Goal: Task Accomplishment & Management: Complete application form

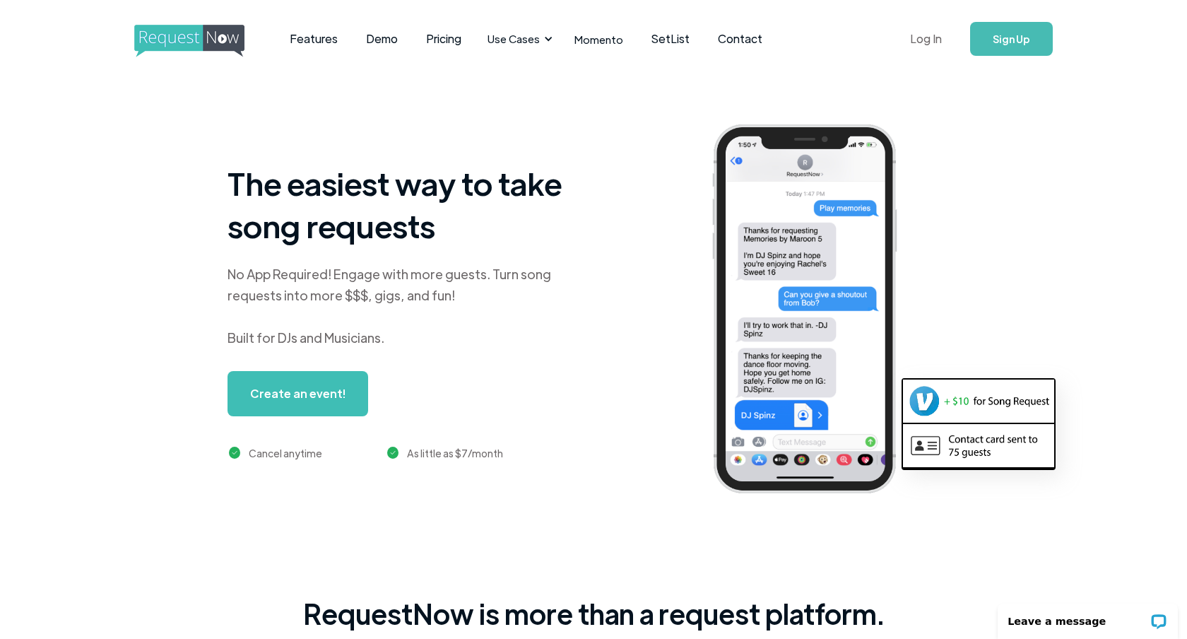
click at [929, 42] on link "Log In" at bounding box center [926, 38] width 60 height 49
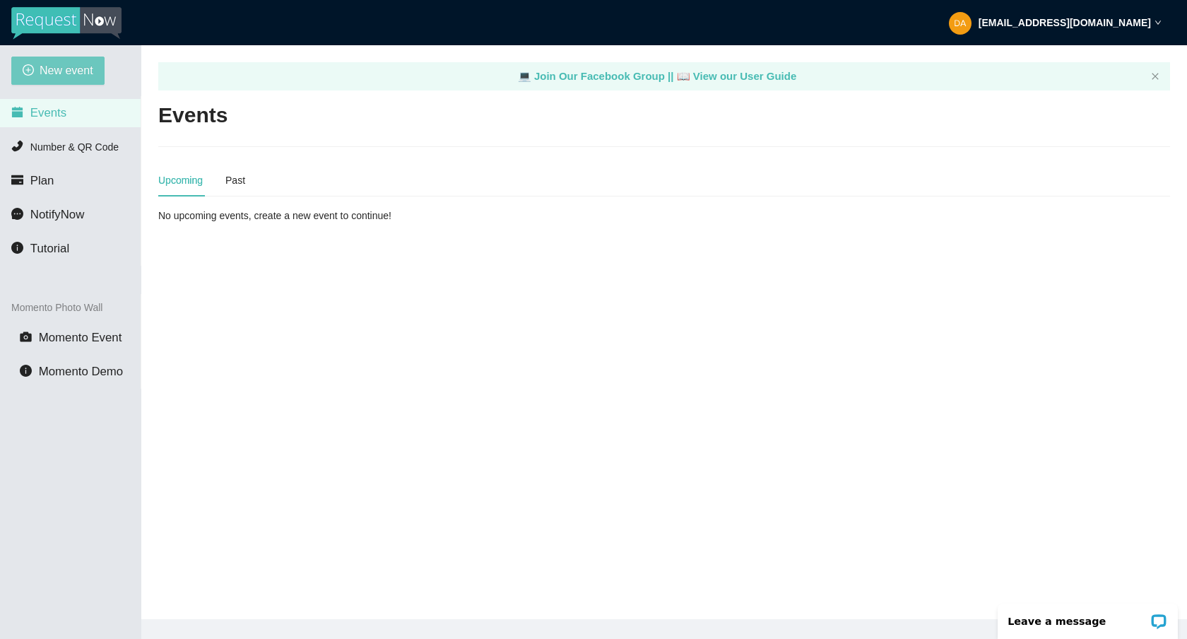
click at [75, 69] on span "New event" at bounding box center [67, 70] width 54 height 18
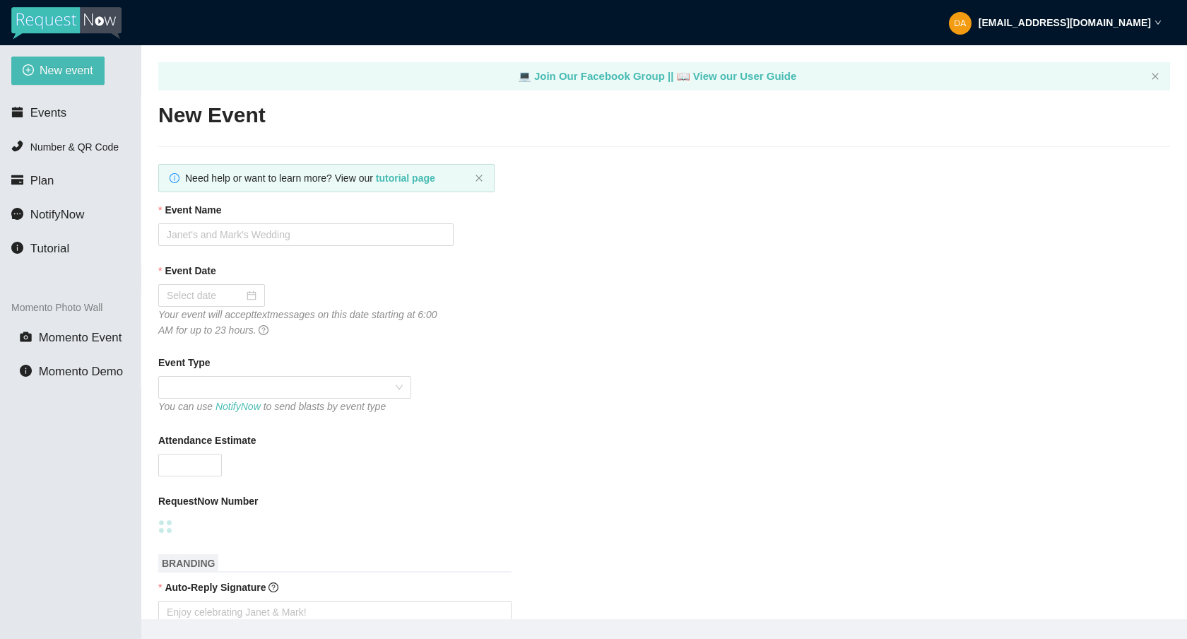
type textarea "[URL][DOMAIN_NAME]"
click at [228, 231] on input "Event Name" at bounding box center [305, 234] width 295 height 23
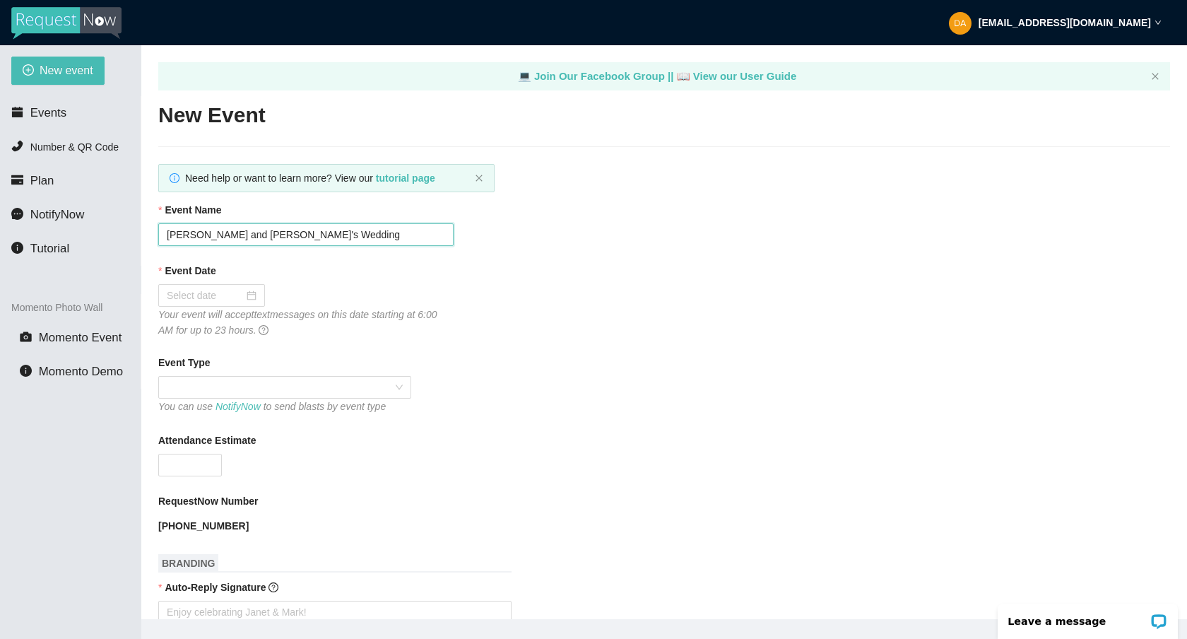
type input "[PERSON_NAME] and [PERSON_NAME]'s Wedding"
click at [240, 290] on div at bounding box center [212, 295] width 90 height 16
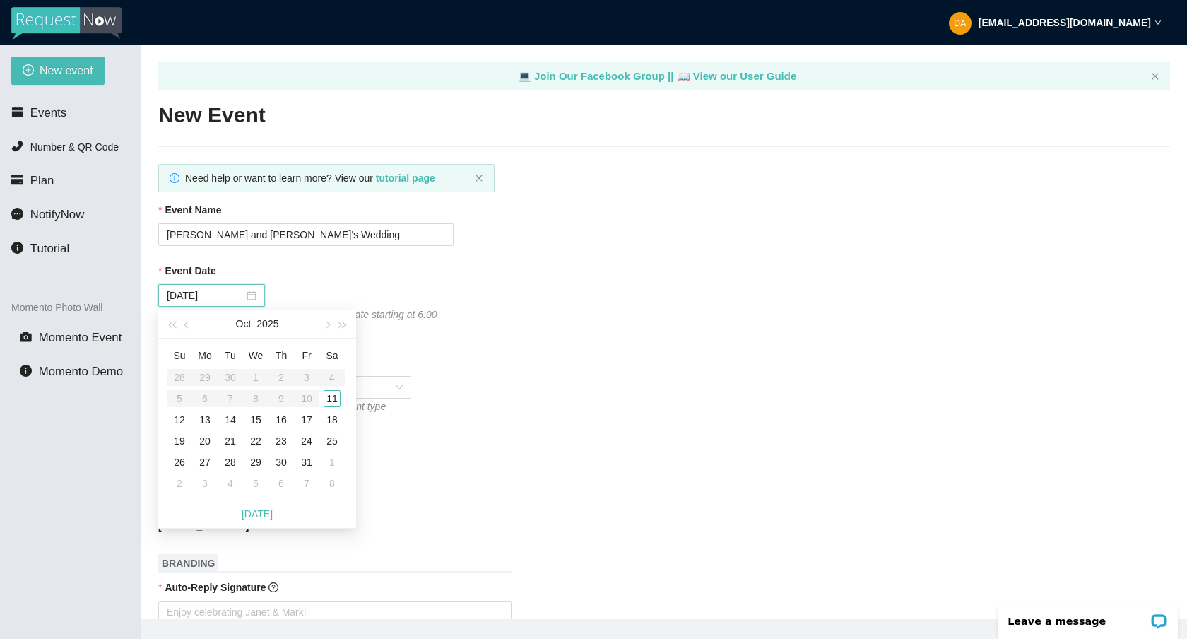
type input "[DATE]"
click at [338, 400] on div "11" at bounding box center [332, 398] width 17 height 17
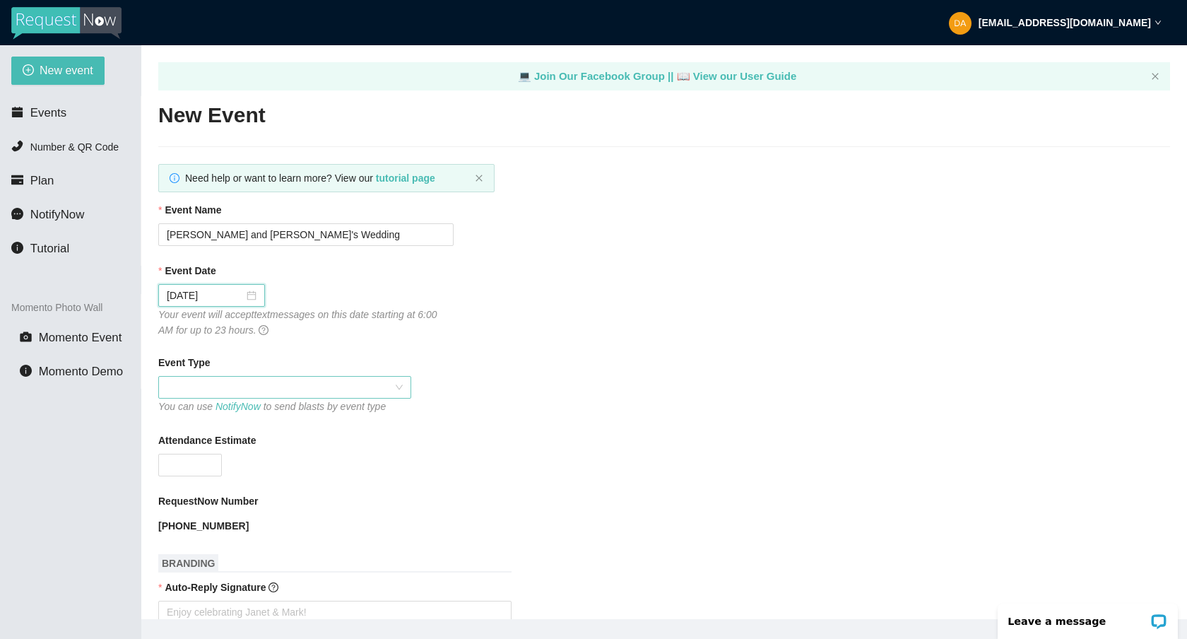
click at [256, 397] on span at bounding box center [285, 386] width 236 height 21
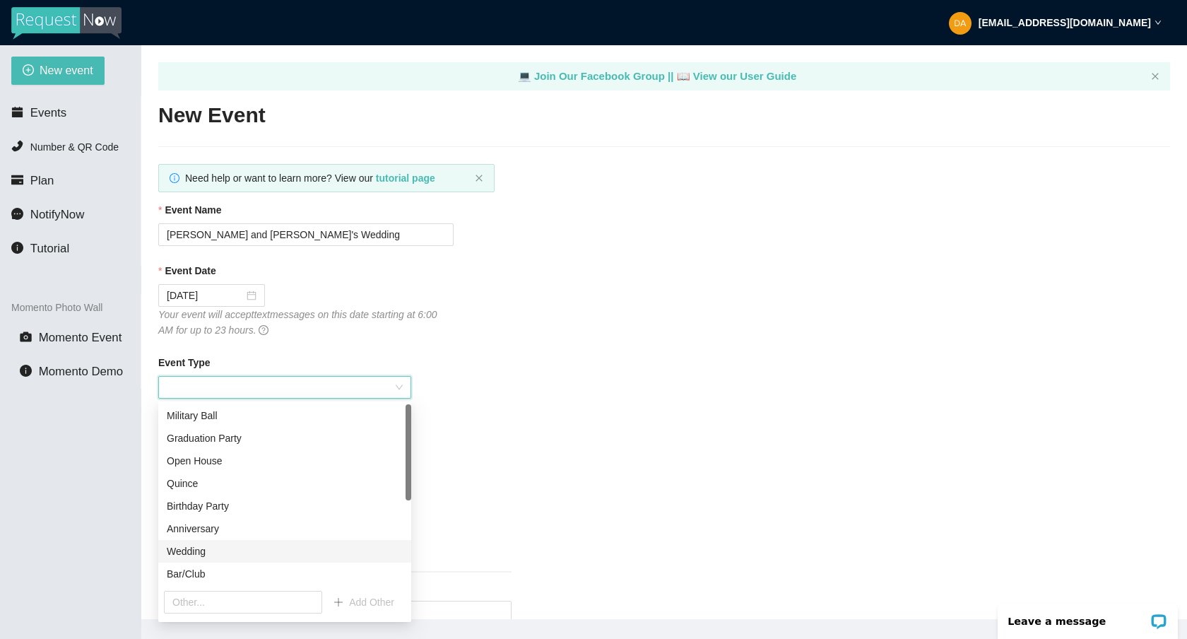
click at [227, 555] on div "Wedding" at bounding box center [285, 551] width 236 height 16
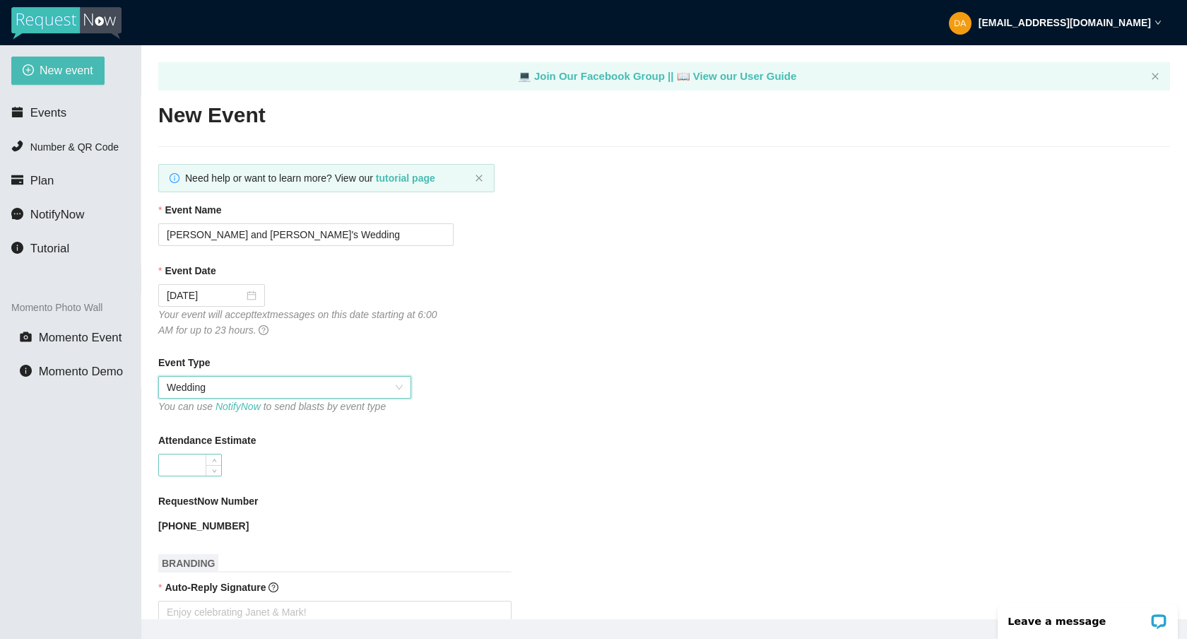
click at [201, 460] on input "Attendance Estimate" at bounding box center [190, 464] width 62 height 21
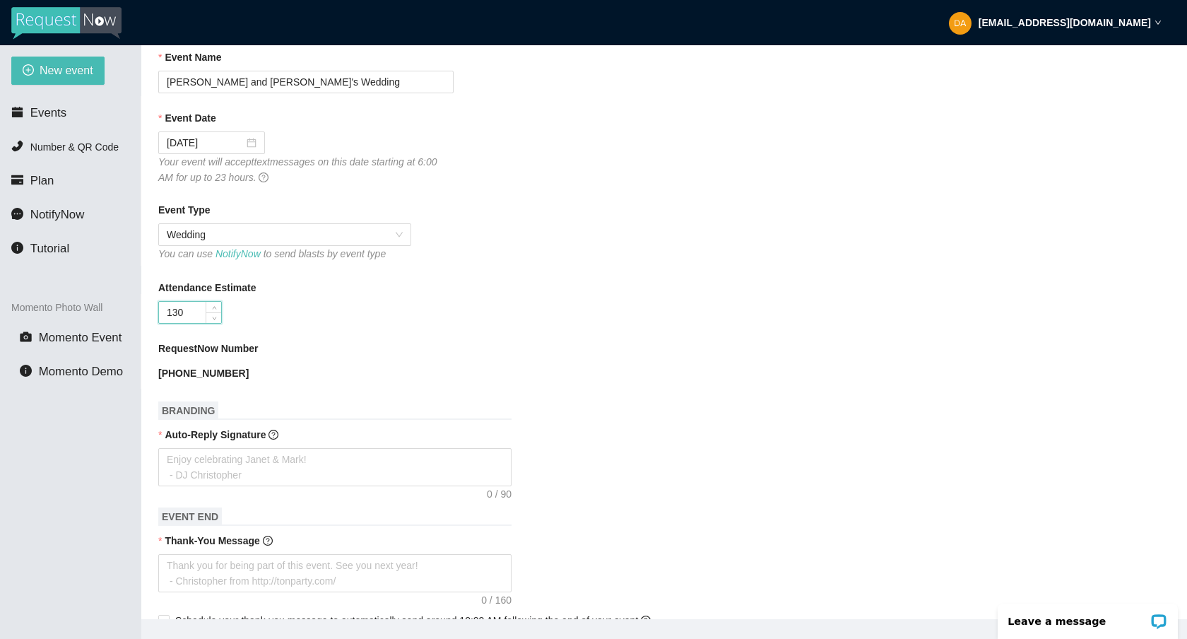
scroll to position [190, 0]
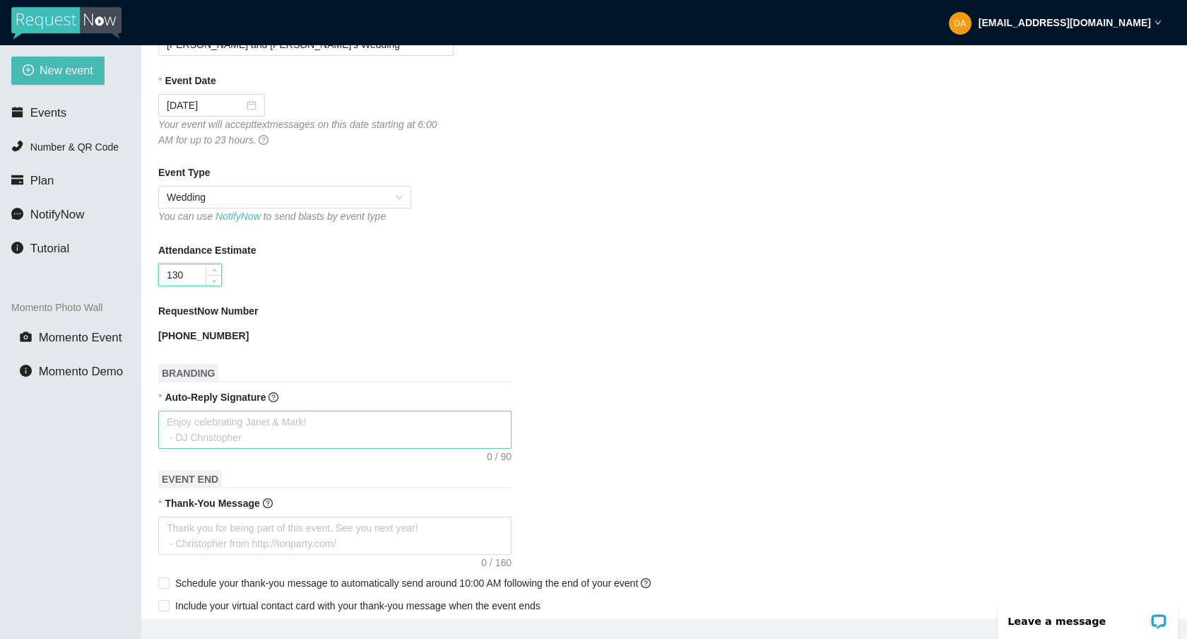
type input "130"
click at [241, 430] on textarea "Auto-Reply Signature" at bounding box center [334, 429] width 353 height 38
type textarea "T"
type textarea "Th"
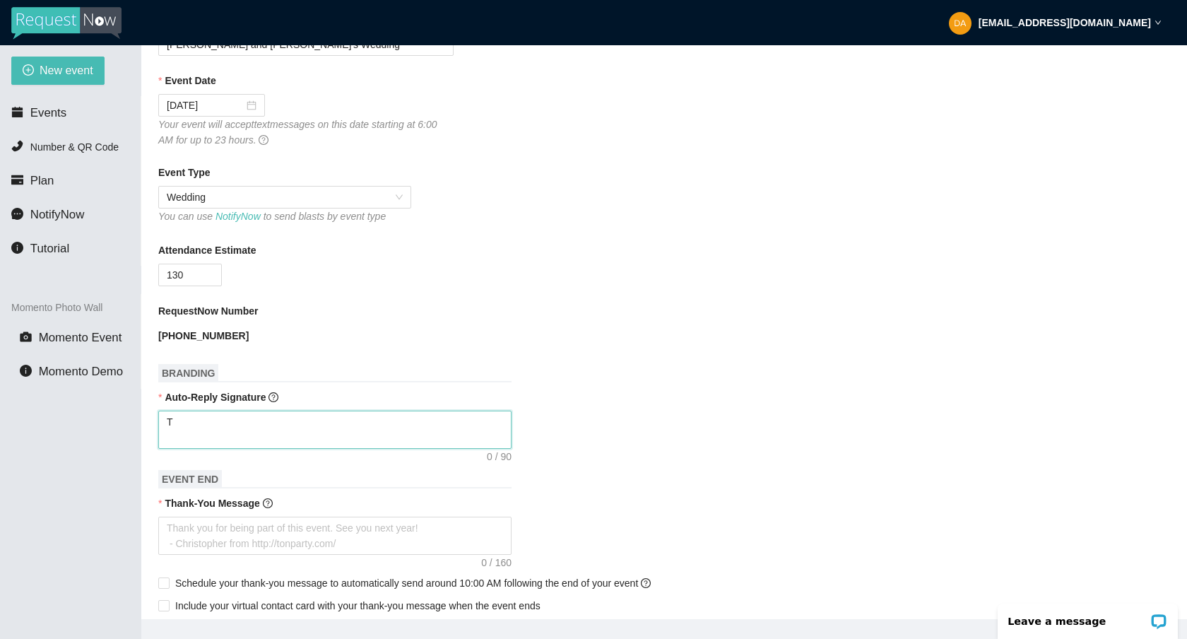
type textarea "Th"
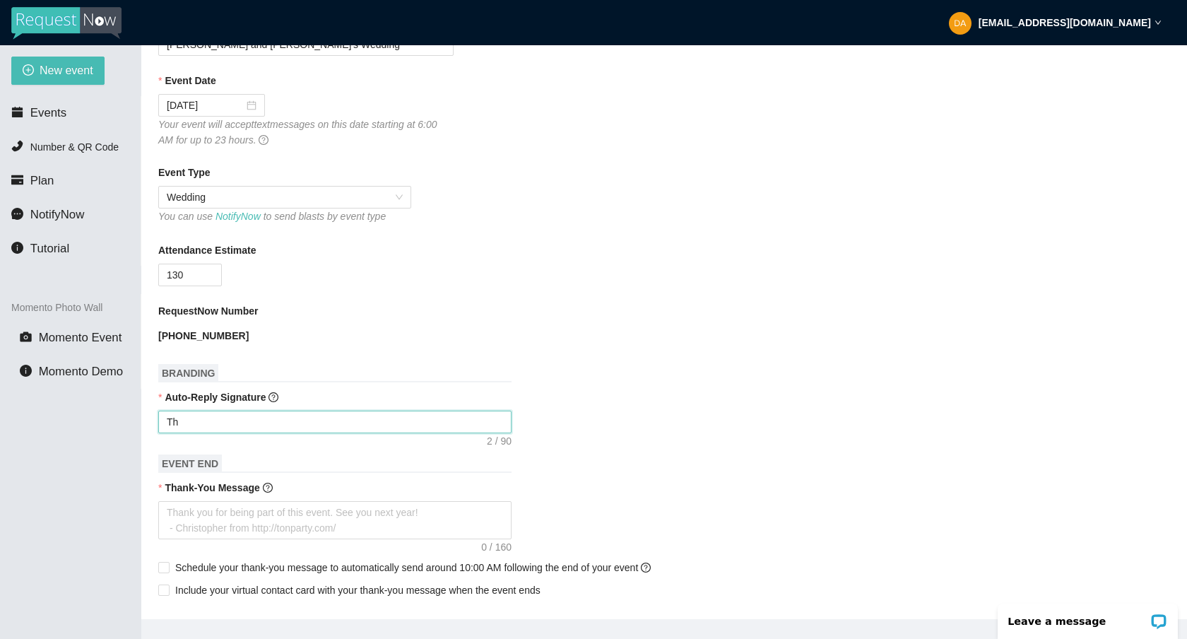
type textarea "Tha"
type textarea "Thak"
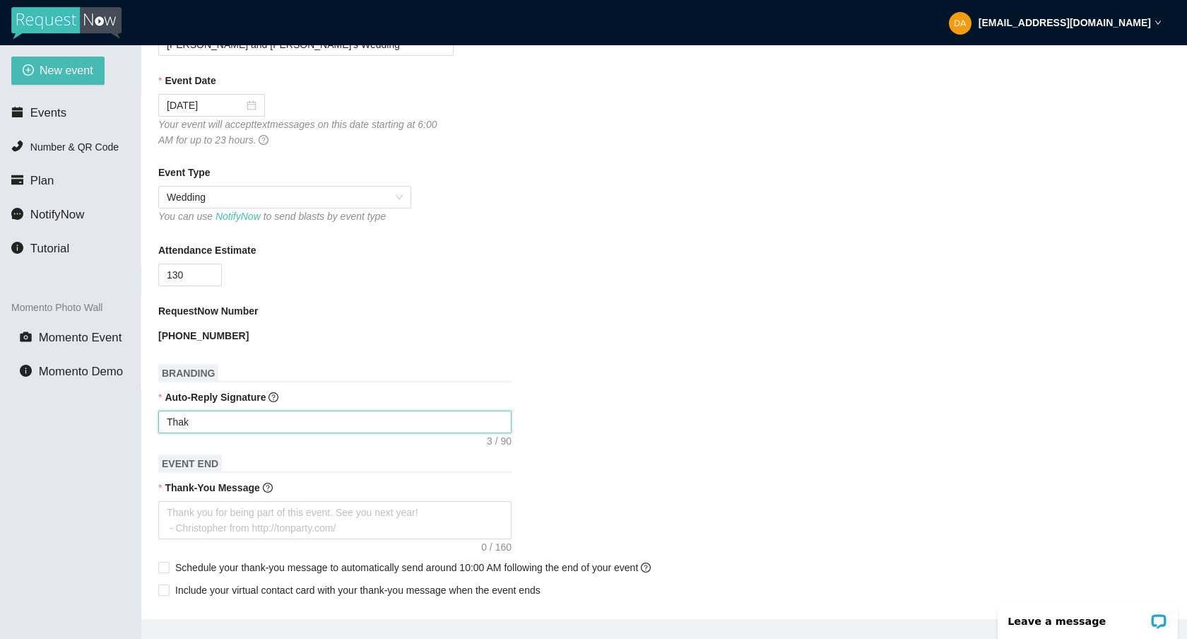
type textarea "Thak"
type textarea "Thak o"
type textarea "Thak ou"
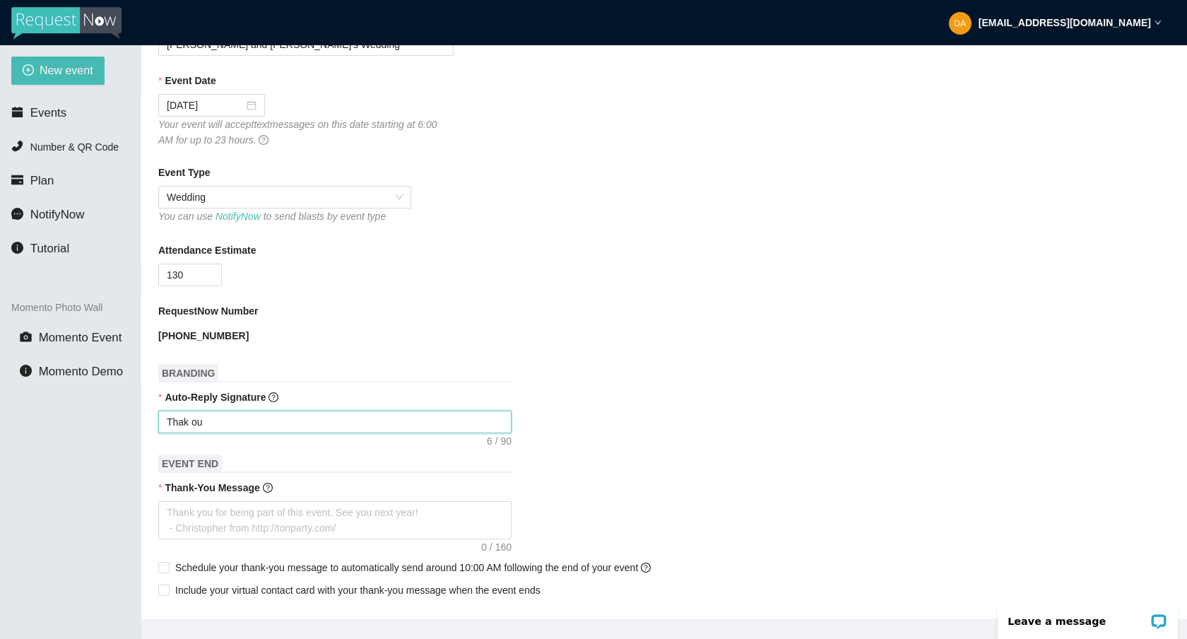
type textarea "Thak ou"
type textarea "Thak o"
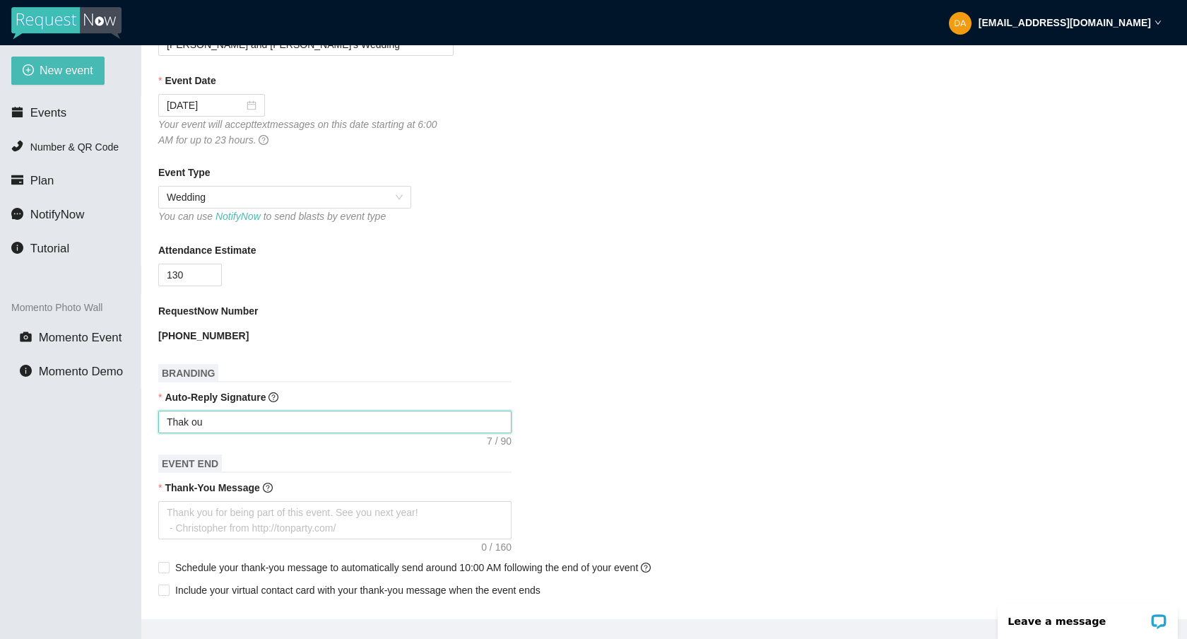
type textarea "Thak o"
type textarea "Thak"
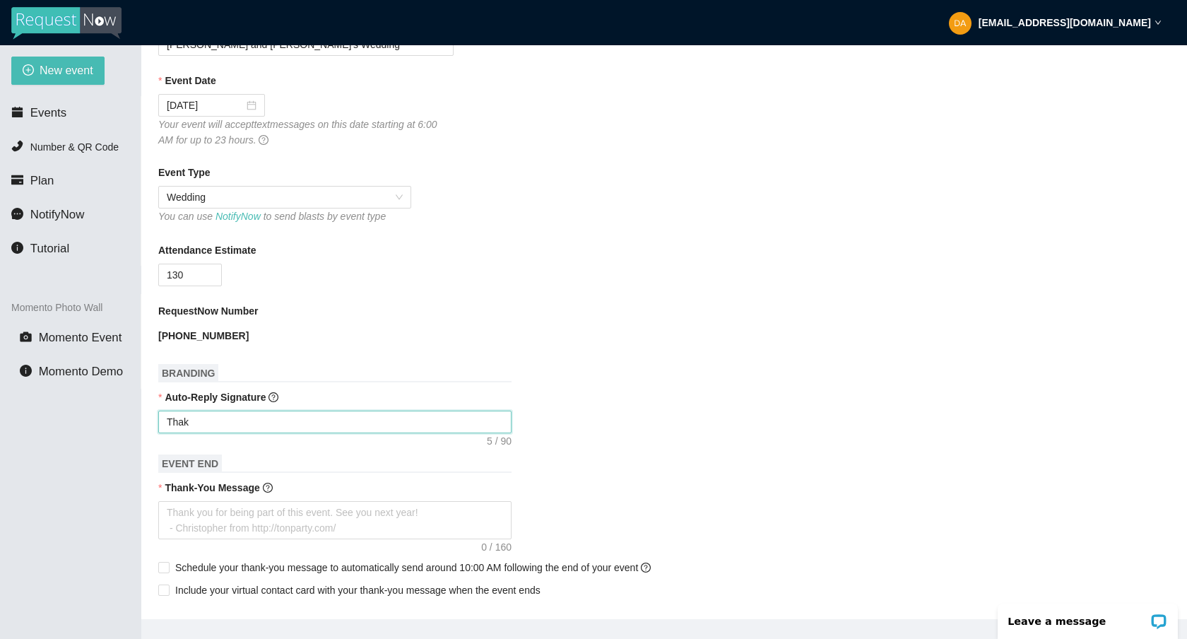
type textarea "Tha"
type textarea "Than"
type textarea "Thank"
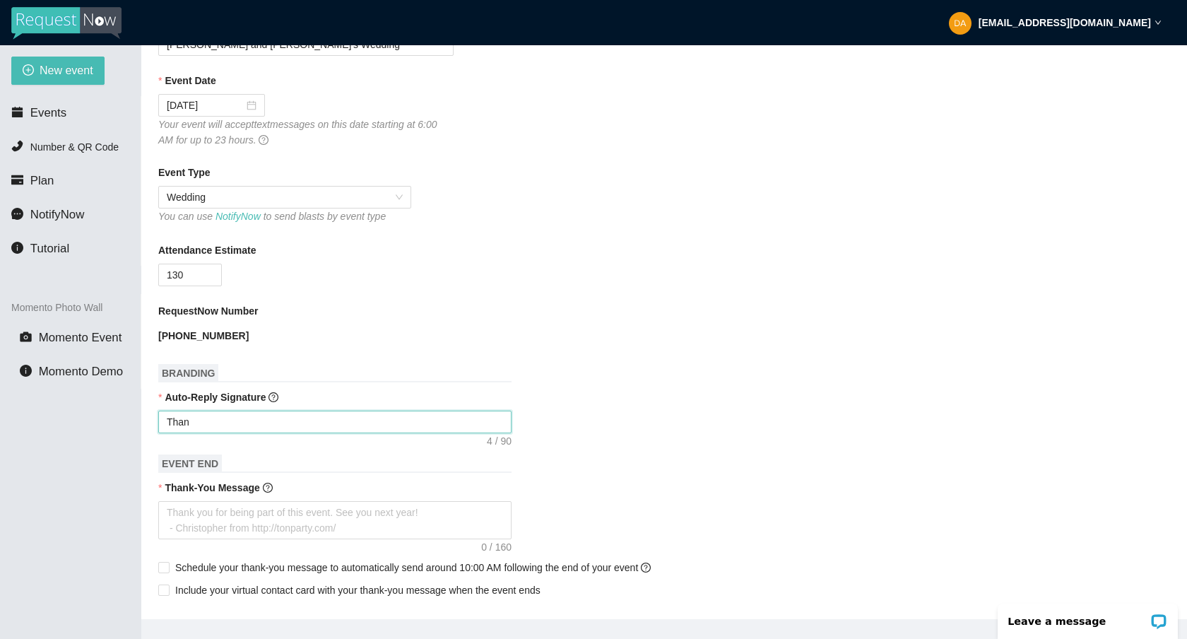
type textarea "Thank"
type textarea "Thank y"
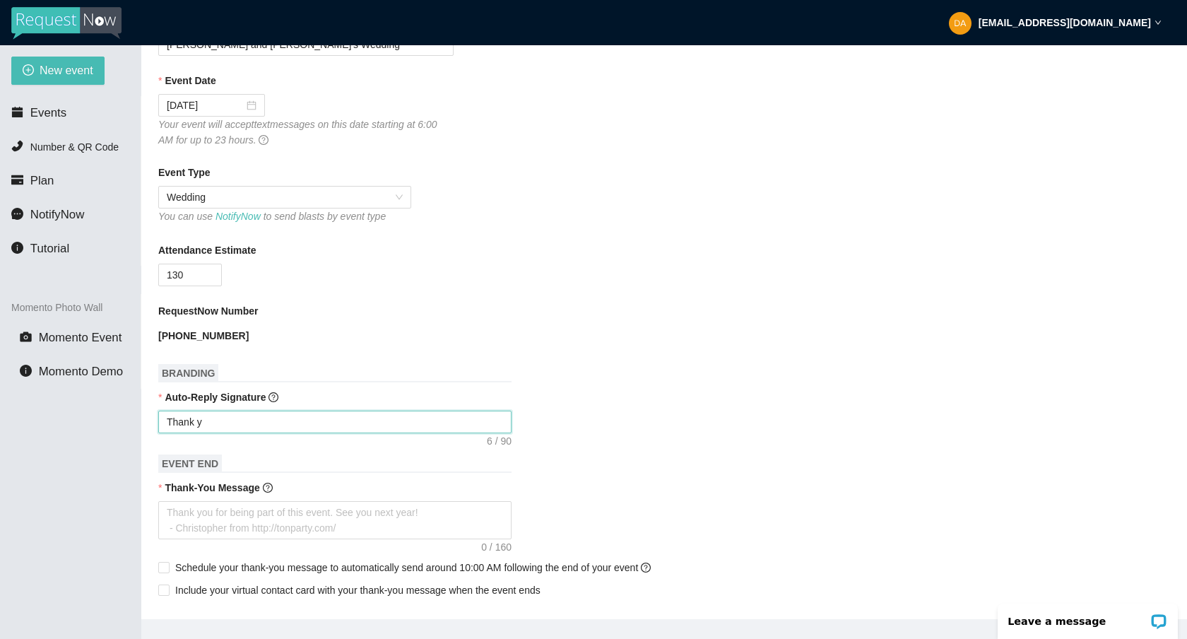
type textarea "Thank yo"
type textarea "Thank you"
type textarea "Thank you!"
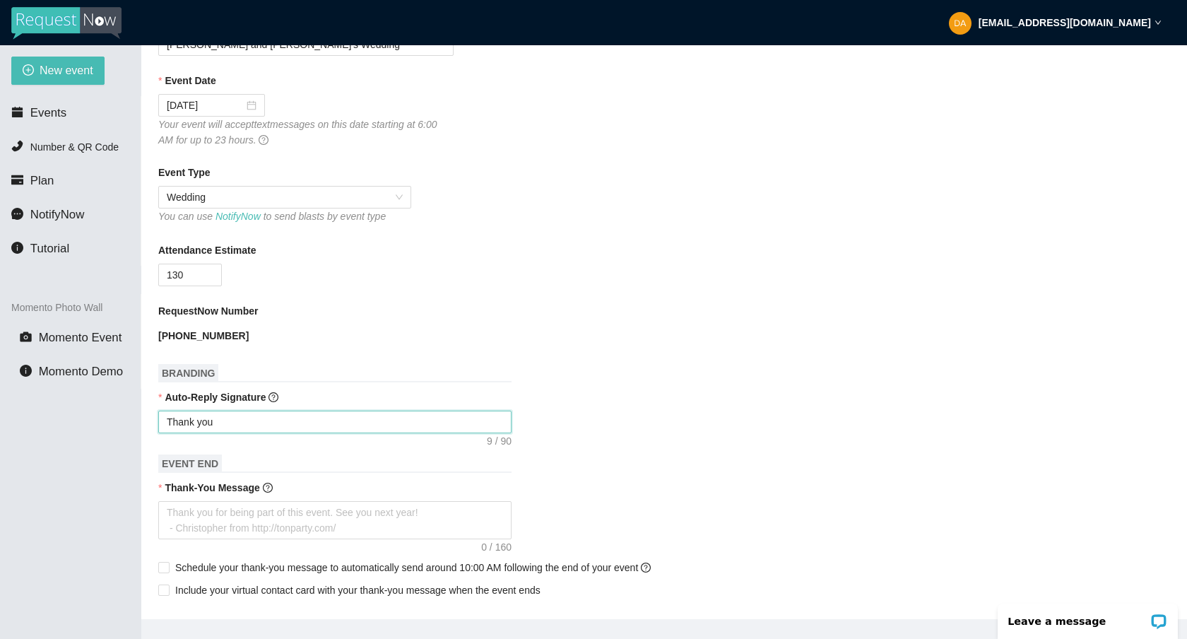
type textarea "Thank you!"
type textarea "Thank you! H"
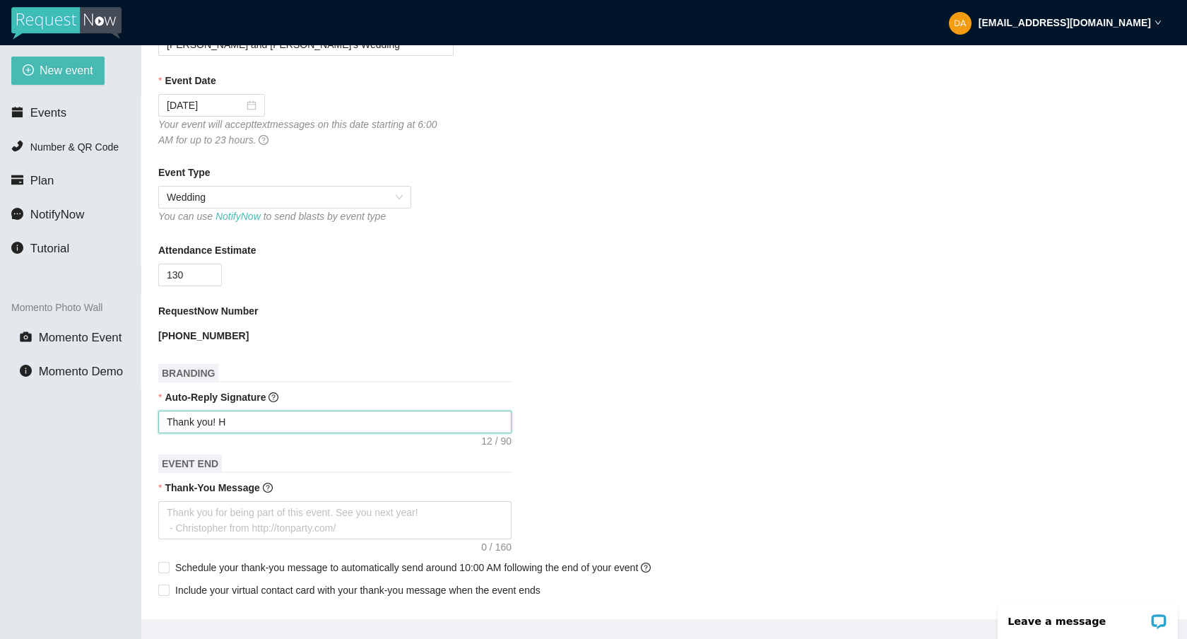
type textarea "Thank you! Ho"
type textarea "Thank you! Hop"
type textarea "Thank you! Hope"
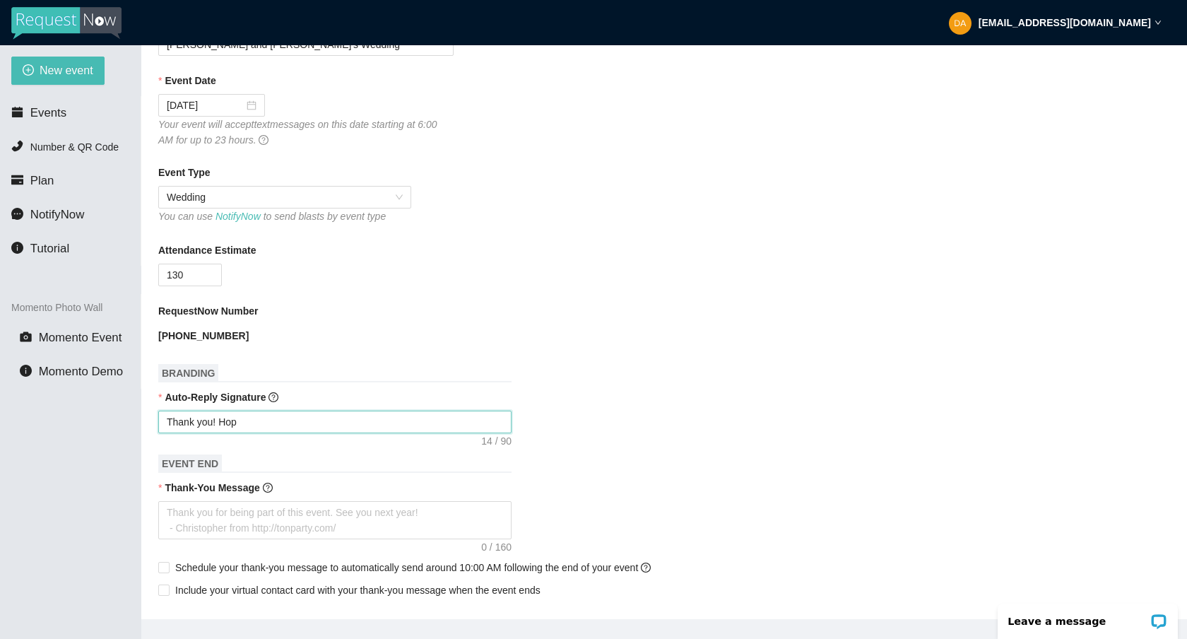
type textarea "Thank you! Hope"
type textarea "Thank you! Hope y"
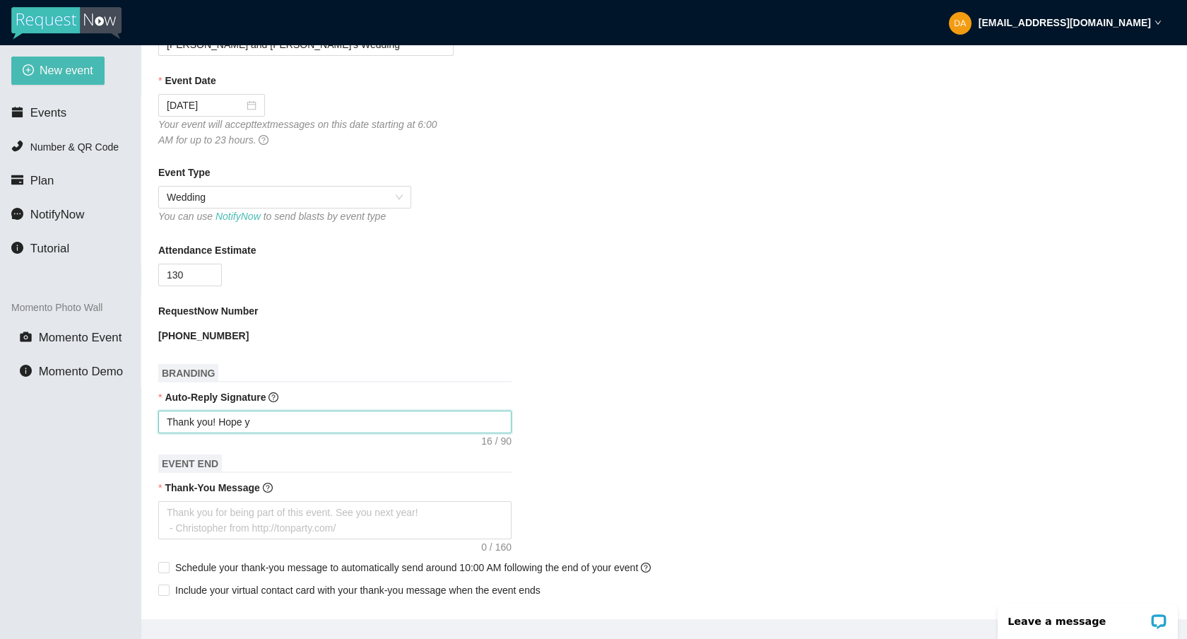
type textarea "Thank you! Hope yo"
type textarea "Thank you! Hope you"
type textarea "Thank you! Hope you'"
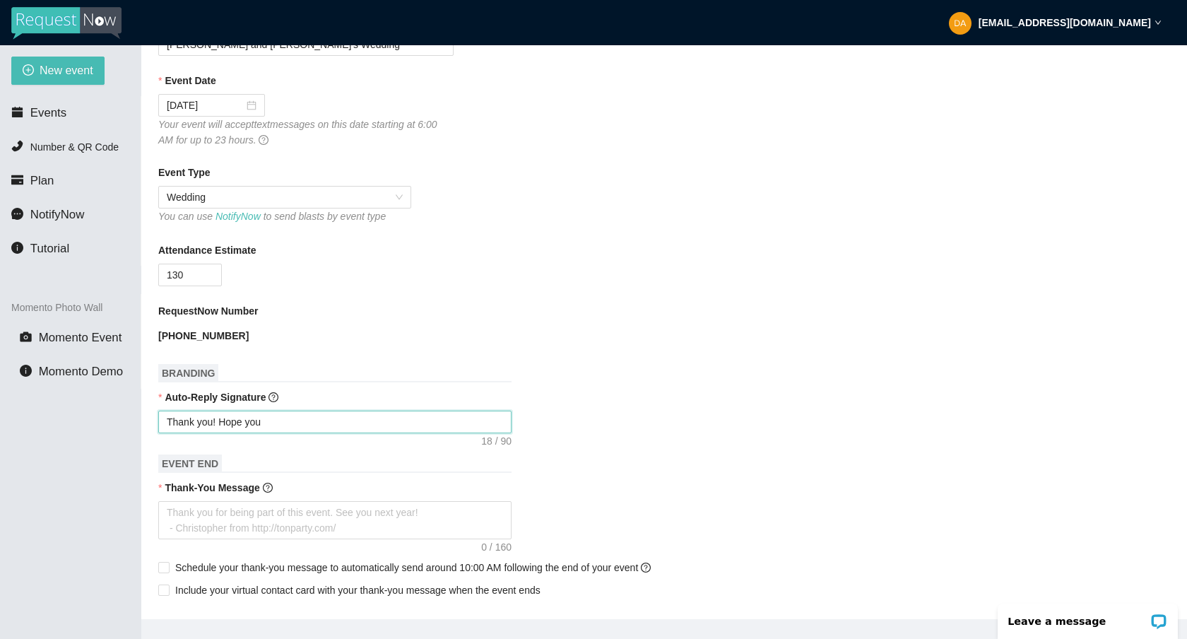
type textarea "Thank you! Hope you'"
type textarea "Thank you! Hope you'r"
type textarea "Thank you! Hope you're"
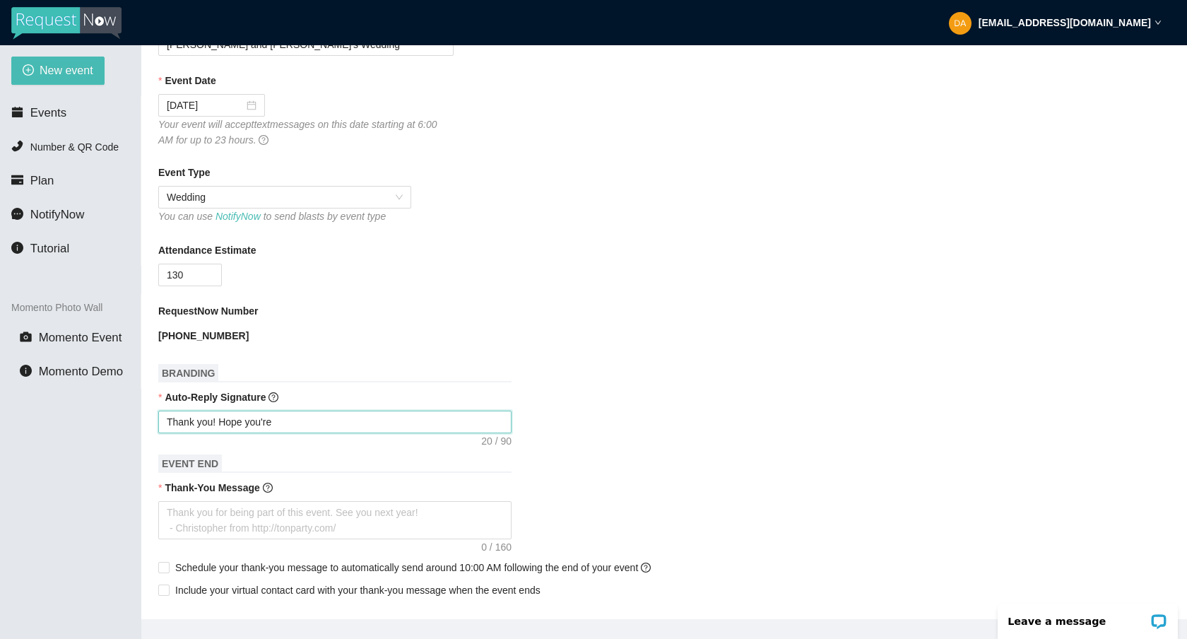
type textarea "Thank you! Hope you're"
type textarea "Thank you! Hope you're h"
type textarea "Thank you! Hope you're ha"
type textarea "Thank you! Hope you're hav"
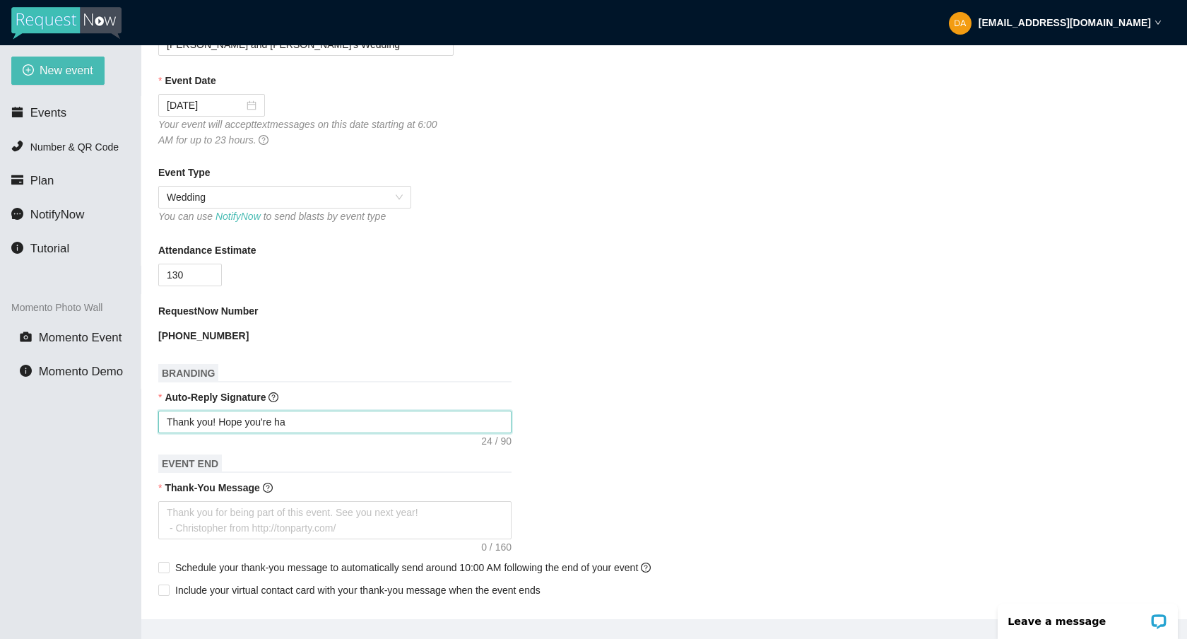
type textarea "Thank you! Hope you're hav"
type textarea "Thank you! Hope you're havi"
type textarea "Thank you! Hope you're havin"
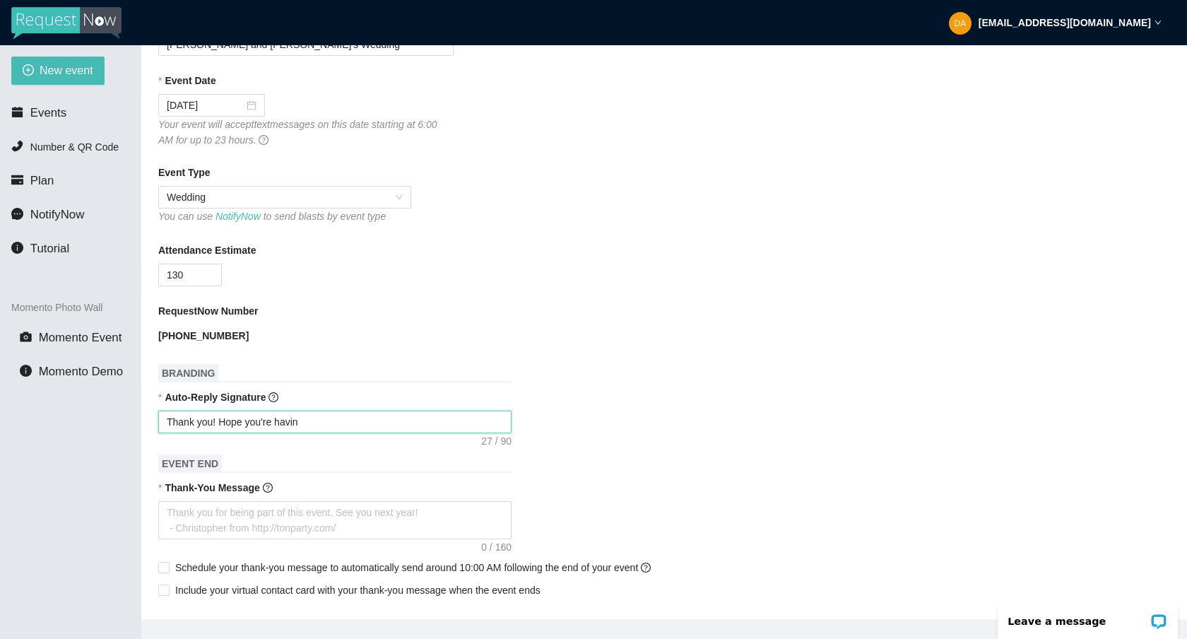
type textarea "Thank you! Hope you're having"
type textarea "Thank you! Hope you're having f"
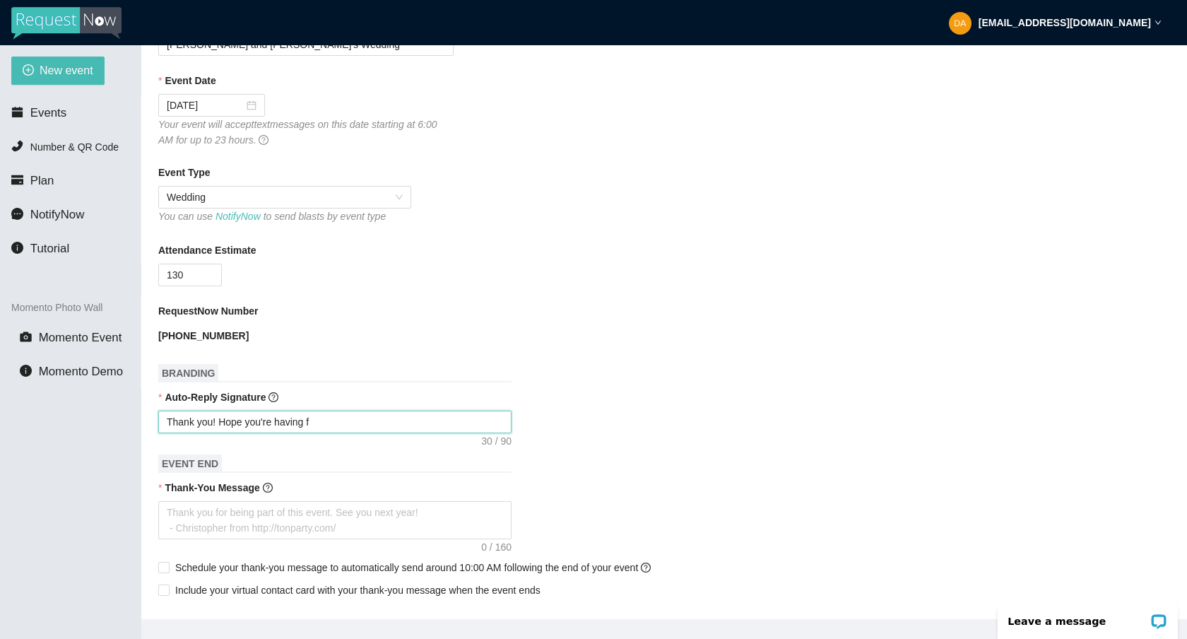
type textarea "Thank you! Hope you're having fu"
type textarea "Thank you! Hope you're having fun"
type textarea "Thank you! Hope you're having fun!"
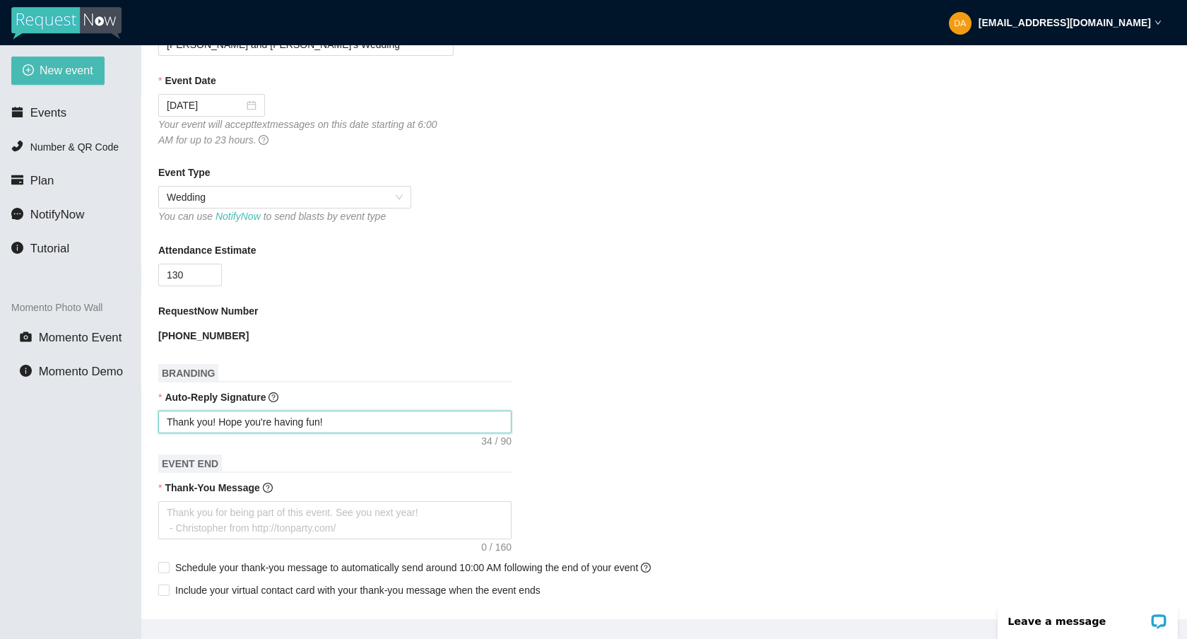
type textarea "Thank you! Hope you're having fun!"
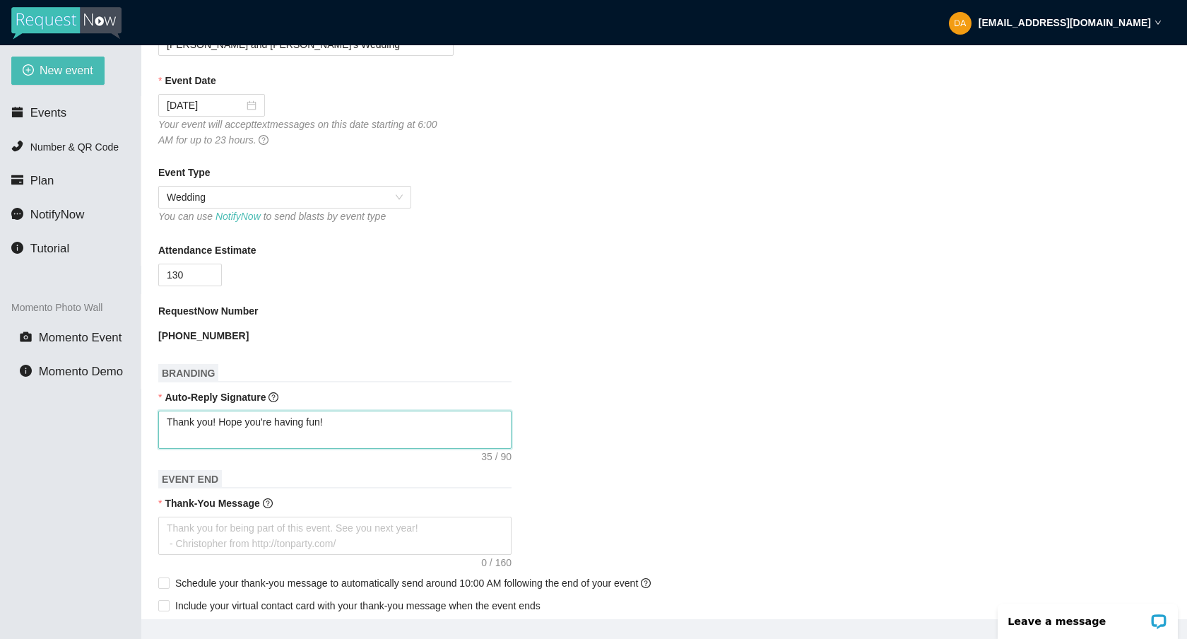
type textarea "Thank you! Hope you're having fun! I"
type textarea "Thank you! Hope you're having fun! IG"
type textarea "Thank you! Hope you're having fun! IG:"
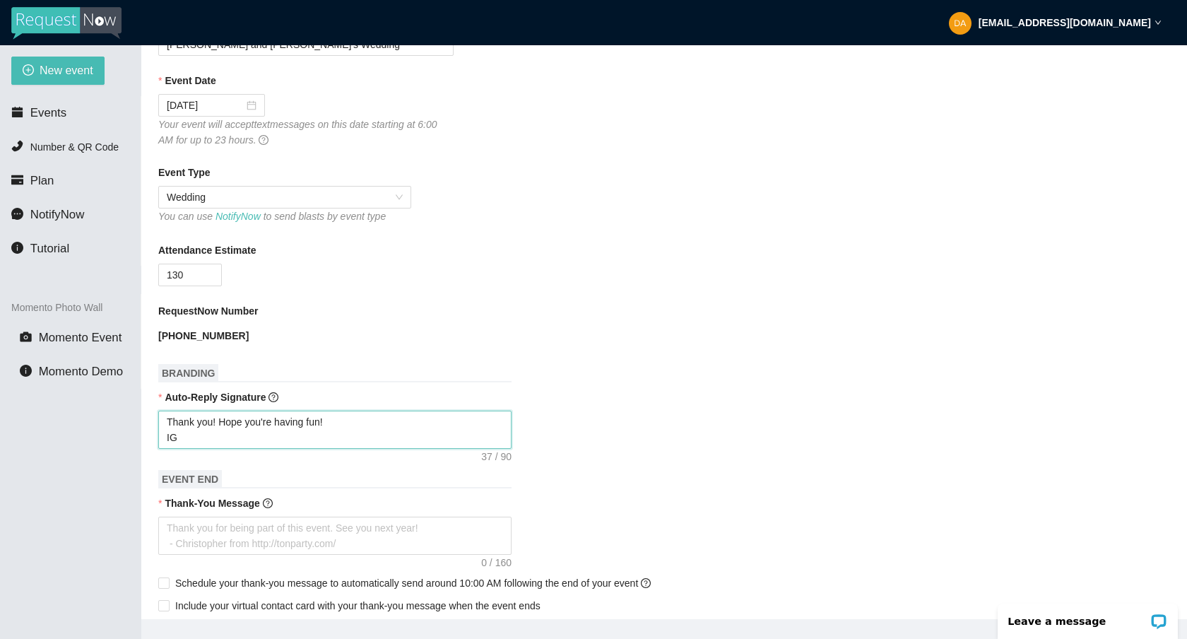
type textarea "Thank you! Hope you're having fun! IG:"
type textarea "Thank you! Hope you're having fun! IG: @"
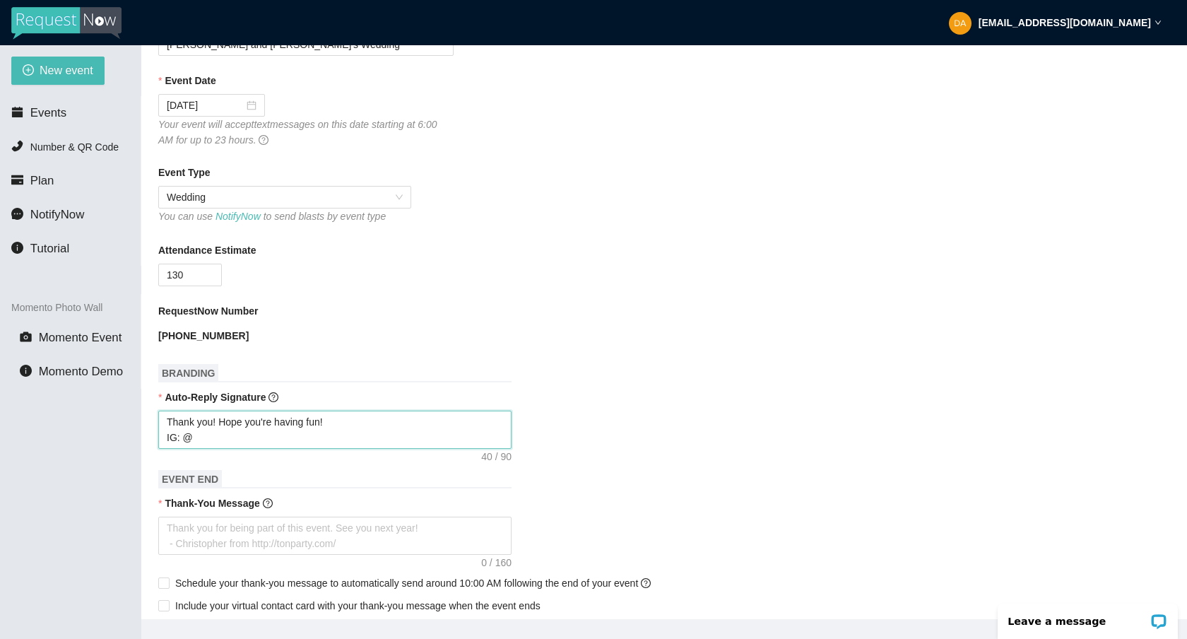
type textarea "Thank you! Hope you're having fun! IG: @d"
type textarea "Thank you! Hope you're having fun! IG: @da"
type textarea "Thank you! Hope you're having fun! IG: @[PERSON_NAME]"
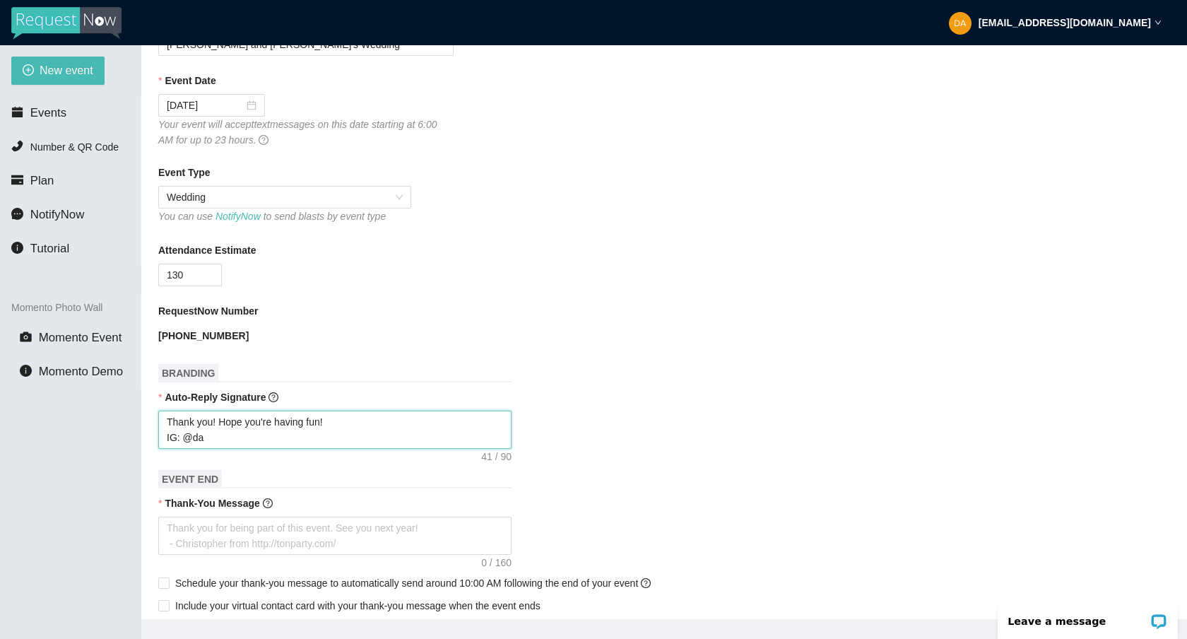
type textarea "Thank you! Hope you're having fun! IG: @[PERSON_NAME]"
type textarea "Thank you! Hope you're having fun! IG: @dann"
type textarea "Thank you! Hope you're having fun! IG: @[PERSON_NAME]"
type textarea "Thank you! Hope you're having fun! IG: @dannyb"
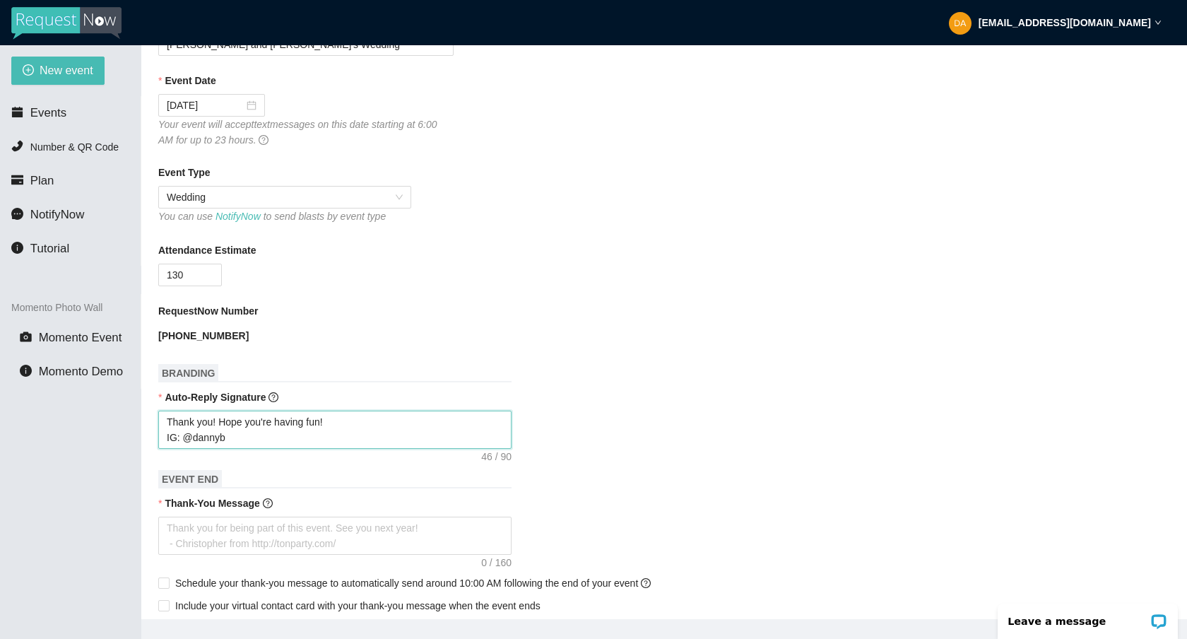
type textarea "Thank you! Hope you're having fun! IG: @dannyb1"
type textarea "Thank you! Hope you're having fun! IG: @dannyb17"
type textarea "Thank you! Hope you're having fun! IG: @dannyb171"
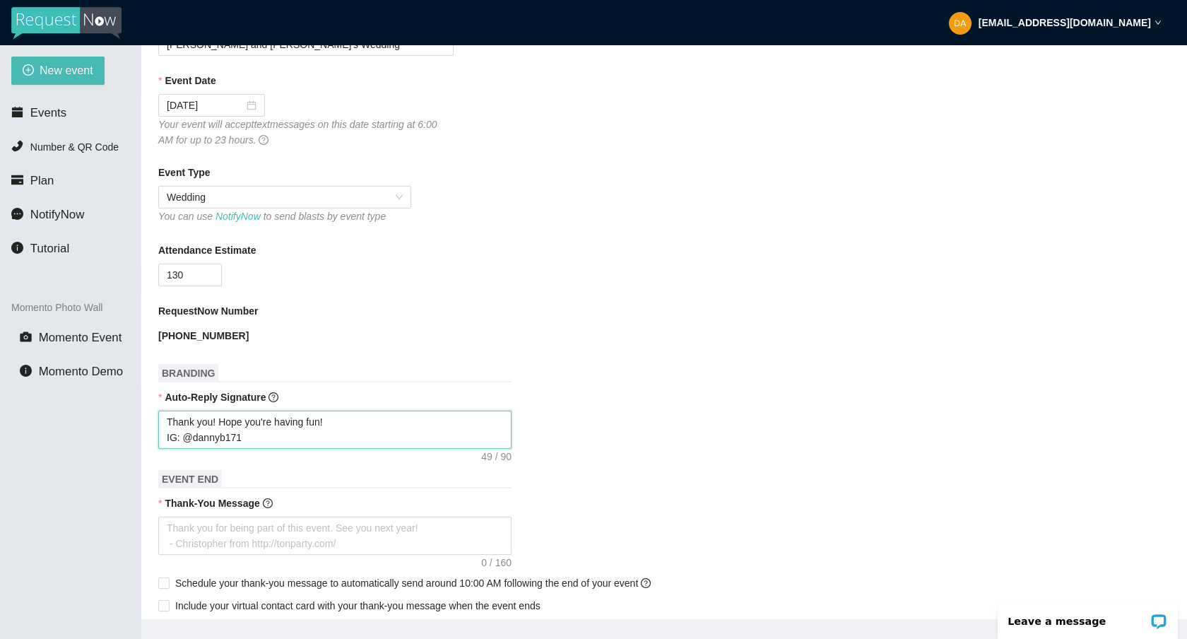
type textarea "Thank you! Hope you're having fun! IG: @dannyb1717"
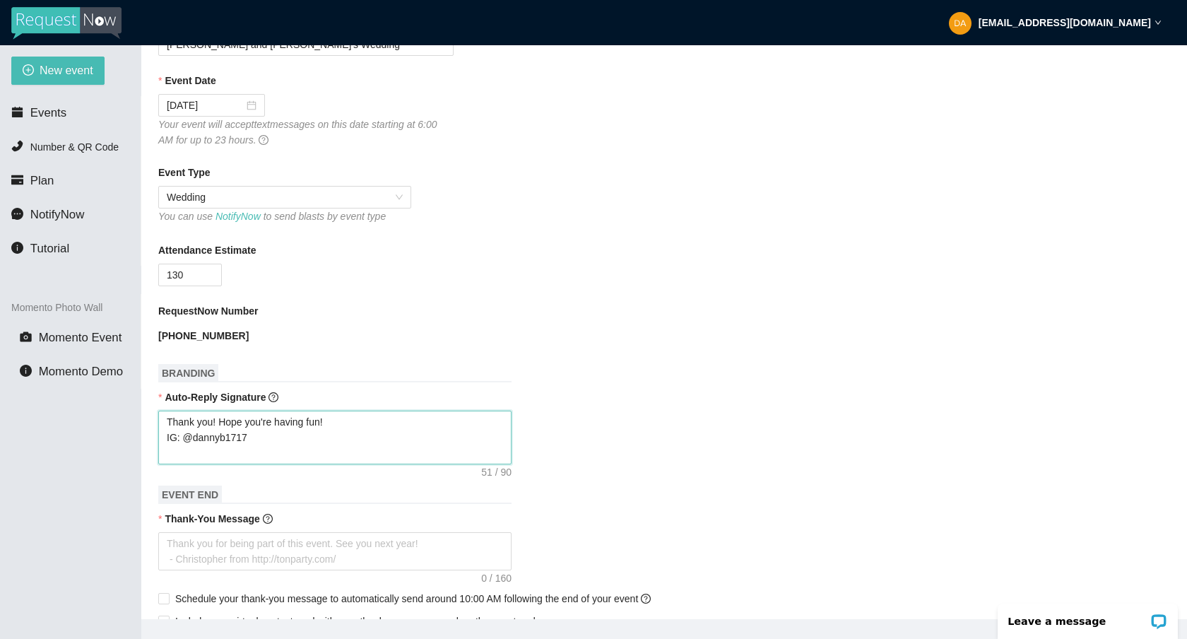
type textarea "Thank you! Hope you're having fun! IG: @dannyb1717 F"
type textarea "Thank you! Hope you're having fun! IG: @dannyb1717 FB"
type textarea "Thank you! Hope you're having fun! IG: @dannyb1717 FB:"
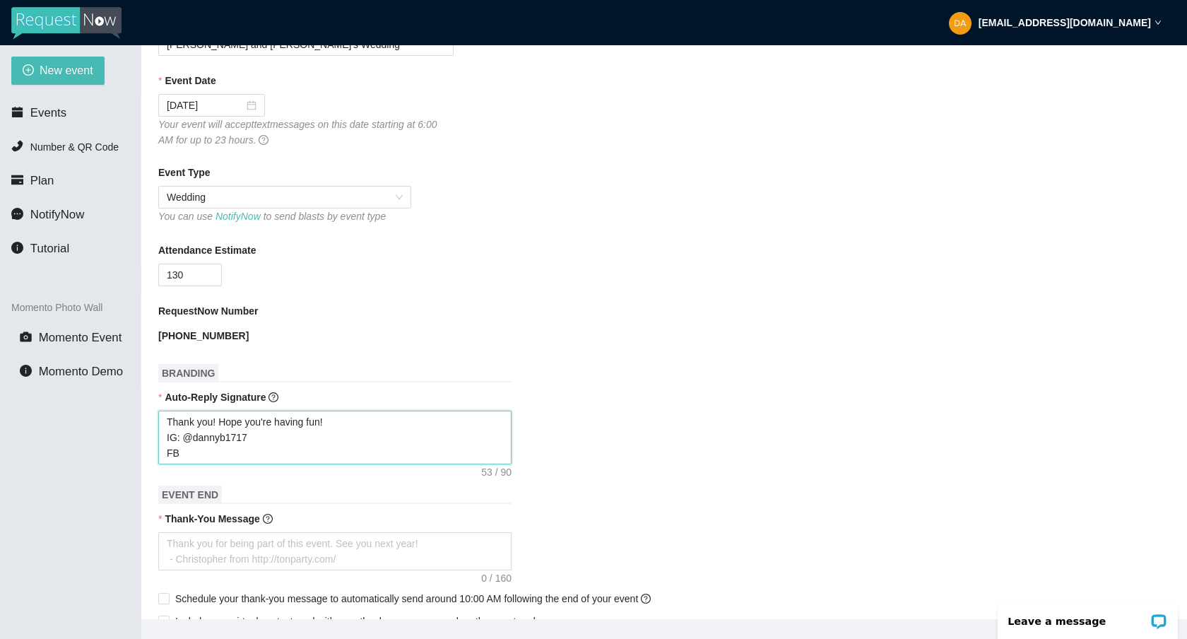
type textarea "Thank you! Hope you're having fun! IG: @dannyb1717 FB:"
type textarea "Thank you! Hope you're having fun! IG: @dannyb1717 FB: @"
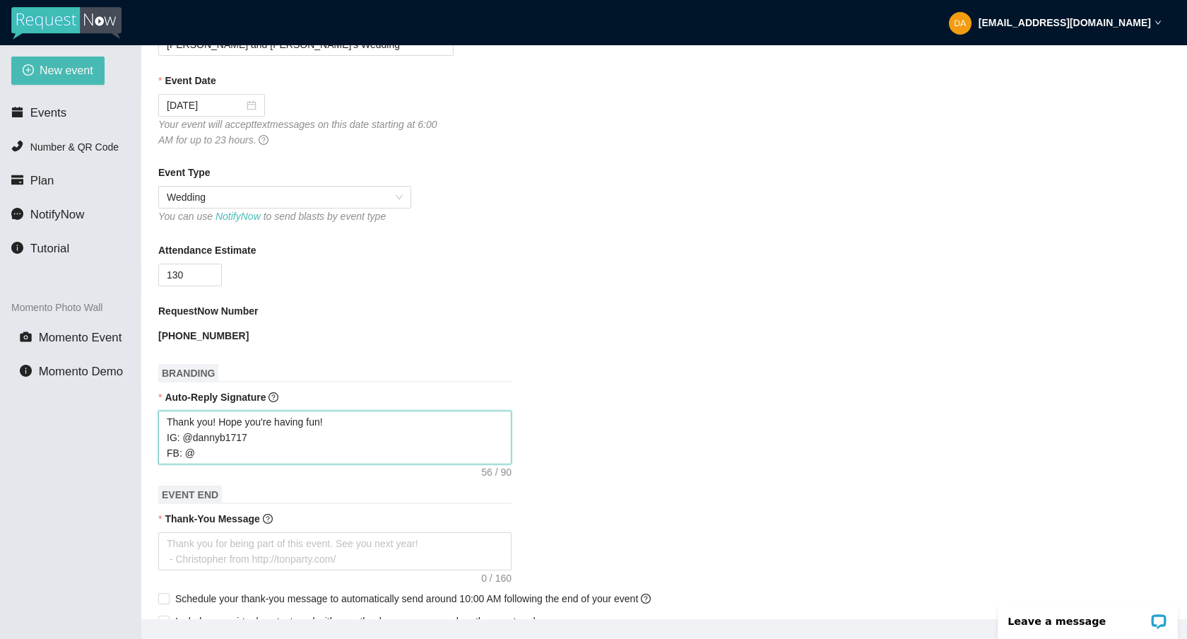
type textarea "Thank you! Hope you're having fun! IG: @dannyb1717 FB: @d"
type textarea "Thank you! Hope you're having fun! IG: @dannyb1717 FB: @da"
type textarea "Thank you! Hope you're having fun! IG: @dannyb1717 FB: @[PERSON_NAME]"
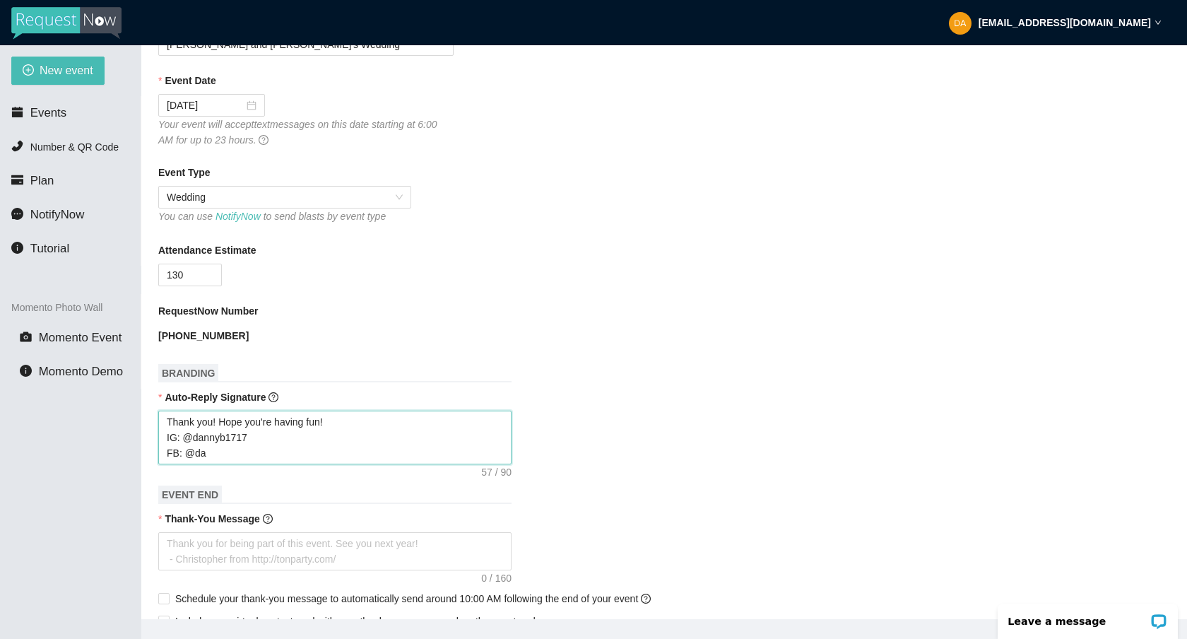
type textarea "Thank you! Hope you're having fun! IG: @dannyb1717 FB: @[PERSON_NAME]"
type textarea "Thank you! Hope you're having fun! IG: @dannyb1717 FB: @dann"
type textarea "Thank you! Hope you're having fun! IG: @dannyb1717 FB: @[PERSON_NAME]"
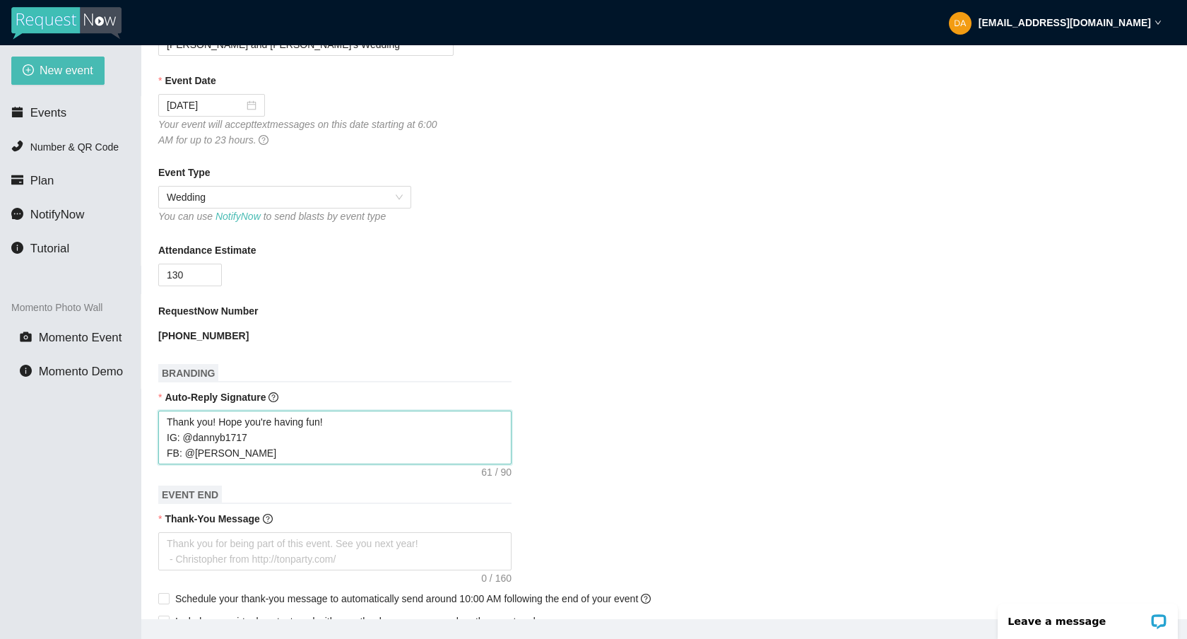
type textarea "Thank you! Hope you're having fun! IG: @dannyb1717 FB: @dannyb"
type textarea "Thank you! Hope you're having fun! IG: @dannyb1717 FB: @dannyb."
type textarea "Thank you! Hope you're having fun! IG: @dannyb1717 FB: @dannyb.d"
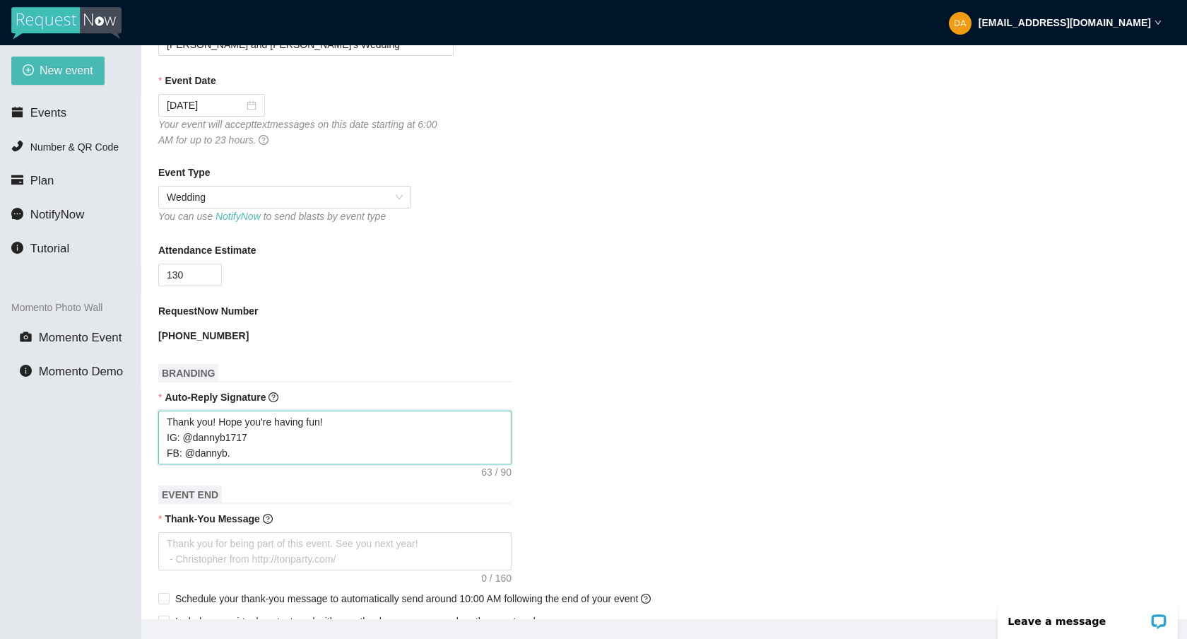
type textarea "Thank you! Hope you're having fun! IG: @dannyb1717 FB: @dannyb.d"
type textarea "Thank you! Hope you're having fun! IG: @dannyb1717 FB: @[DOMAIN_NAME]"
type textarea "Thank you! Hope you're having fun! IG: @dannyb1717 FB: @[DOMAIN_NAME]."
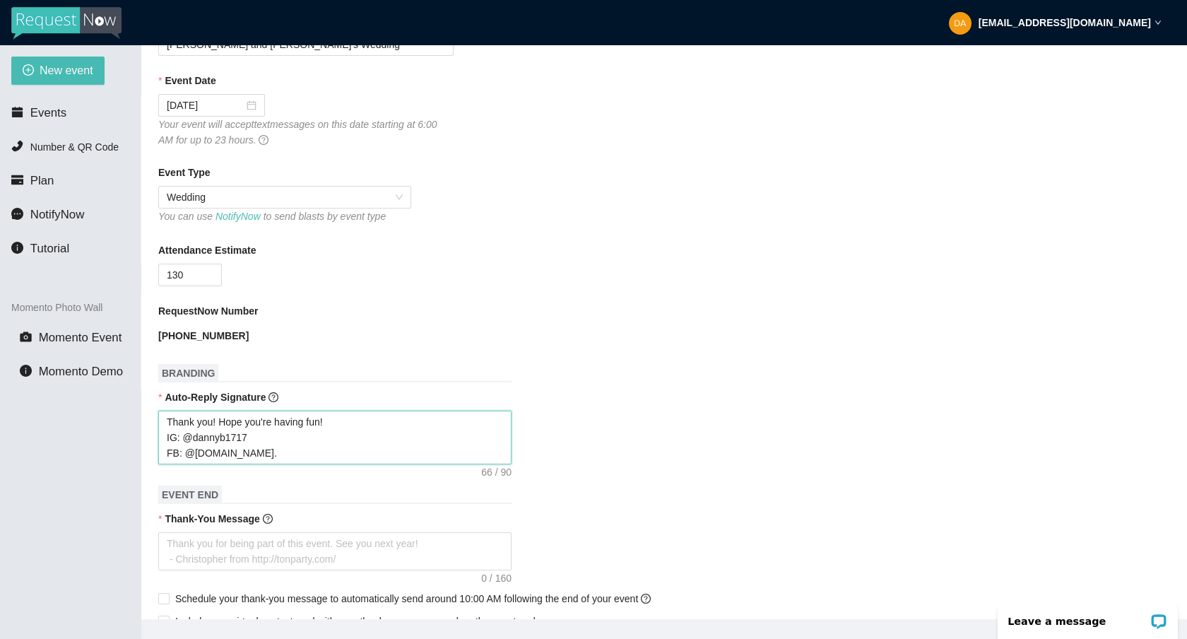
type textarea "Thank you! Hope you're having fun! IG: @dannyb1717 FB: @dannyb.dj.c"
type textarea "Thank you! Hope you're having fun! IG: @dannyb1717 FB: @[DOMAIN_NAME]"
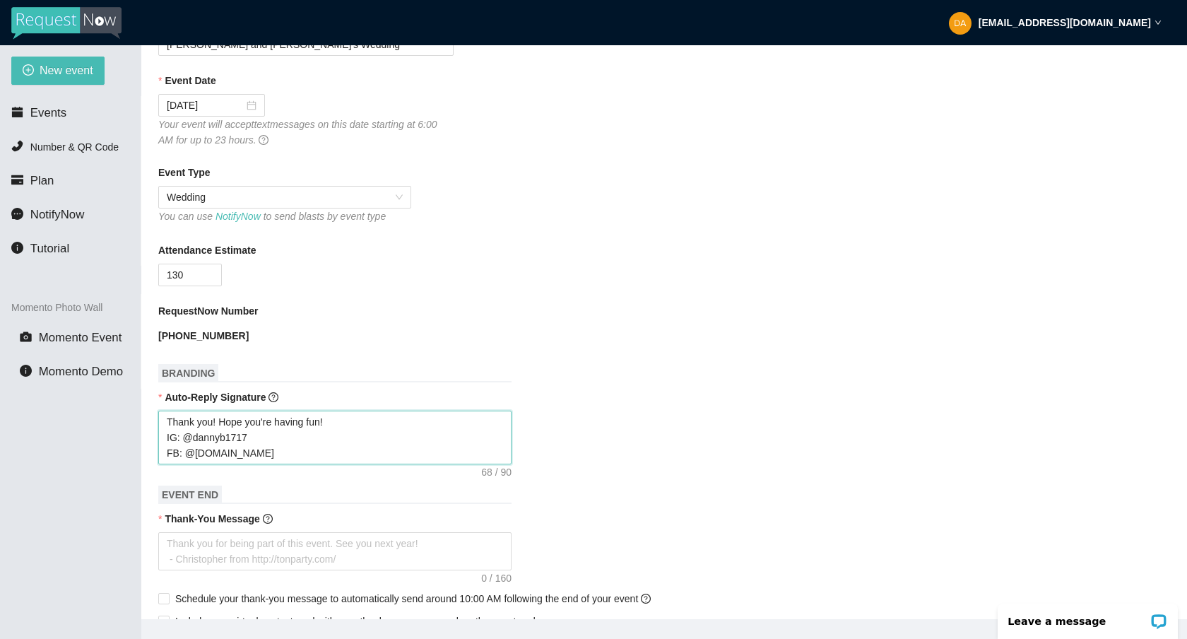
type textarea "Thank you! Hope you're having fun! IG: @dannyb1717 FB: @[DOMAIN_NAME]"
type textarea "Thank you! Hope you're having fun! IG: @dannyb1717 FB: @dannyb.dj.comp"
type textarea "Thank you! Hope you're having fun! IG: @dannyb1717 FB: @dannyb.dj.compa"
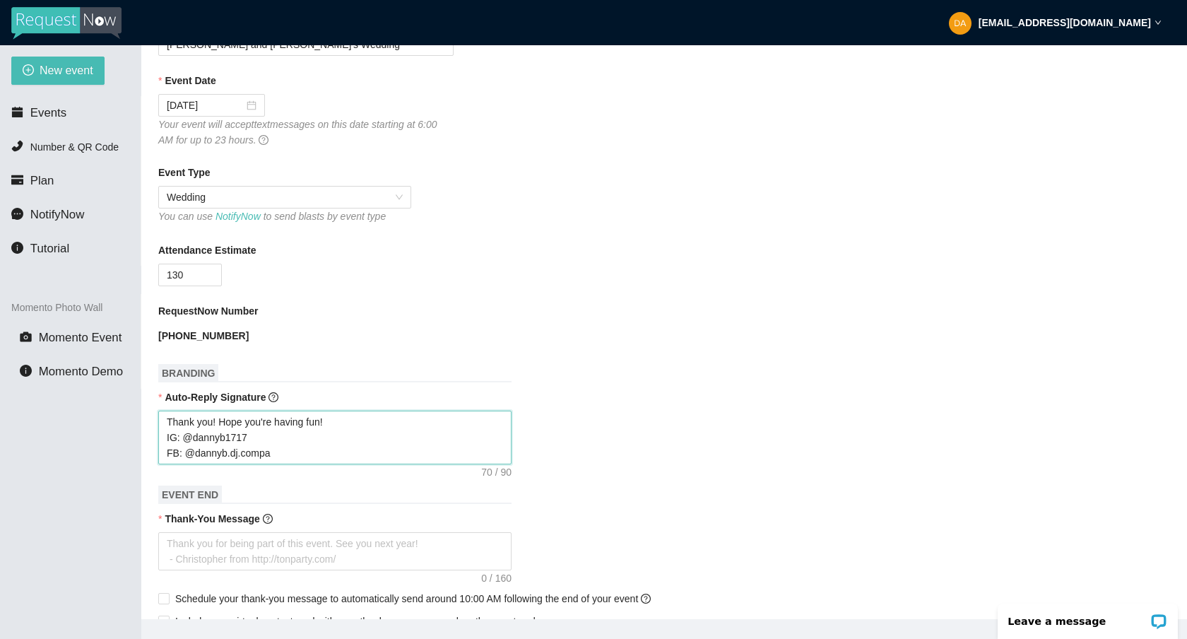
type textarea "Thank you! Hope you're having fun! IG: @dannyb1717 FB: @dannyb.dj.compan"
type textarea "Thank you! Hope you're having fun! IG: @dannyb1717 FB: @[DOMAIN_NAME]"
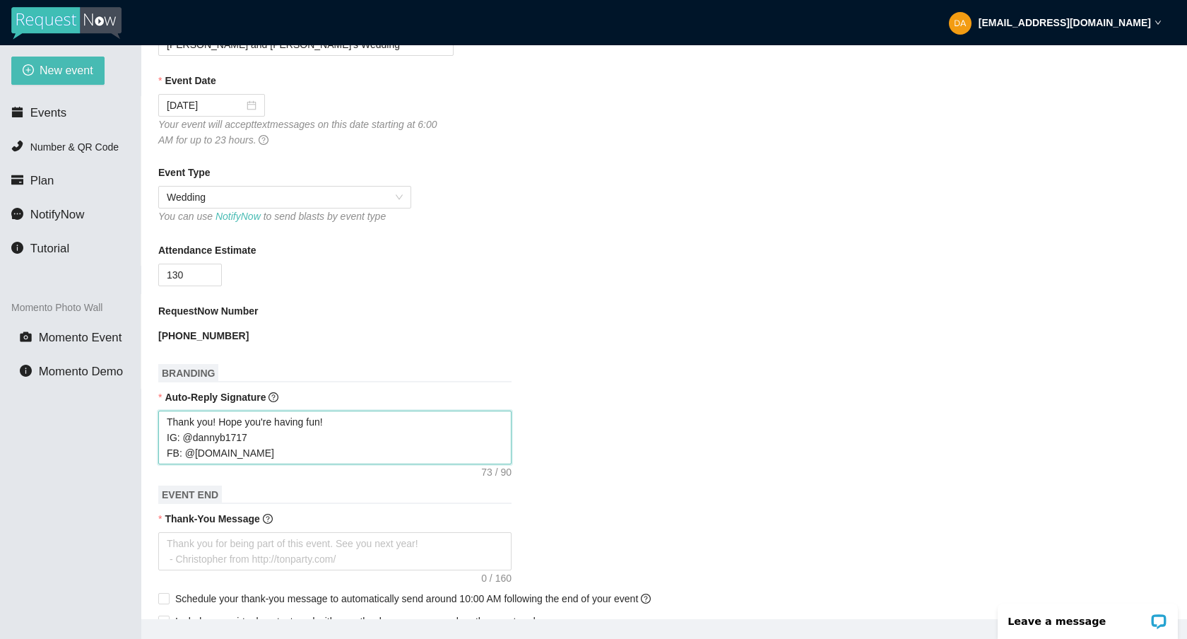
type textarea "Thank you! Hope you're having fun! IG: @dannyb1717 FB: @[DOMAIN_NAME]"
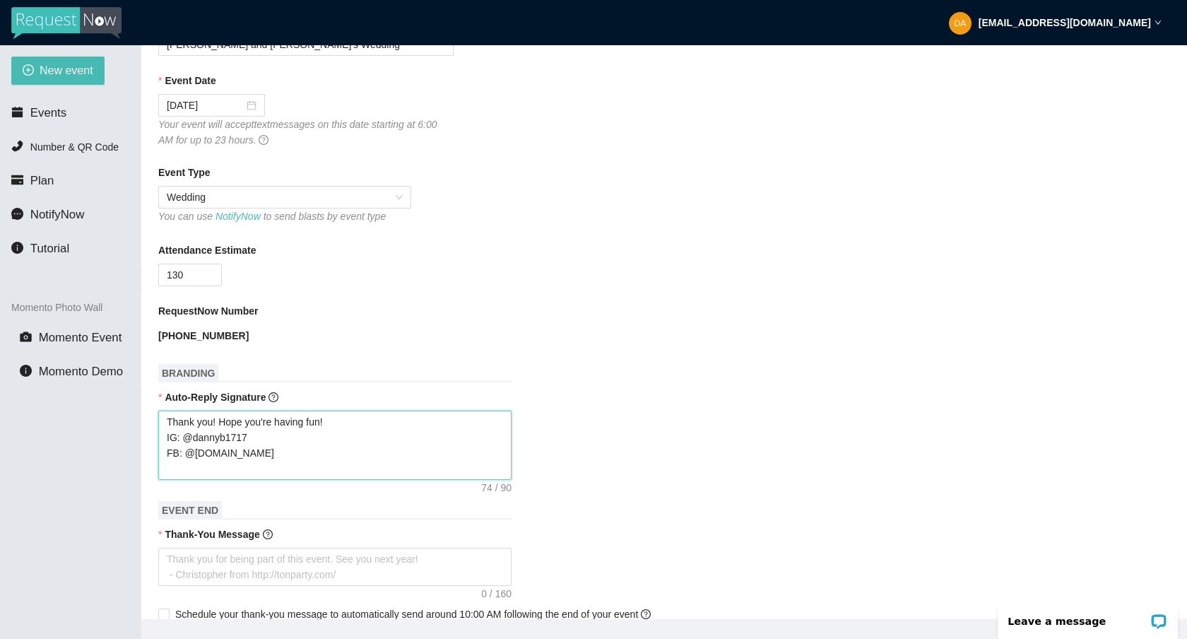
type textarea "Thank you! Hope you're having fun! IG: @dannyb1717 FB: @[DOMAIN_NAME] Y"
type textarea "Thank you! Hope you're having fun! IG: @dannyb1717 FB: @[DOMAIN_NAME] Yo"
type textarea "Thank you! Hope you're having fun! IG: @dannyb1717 FB: @[DOMAIN_NAME] You"
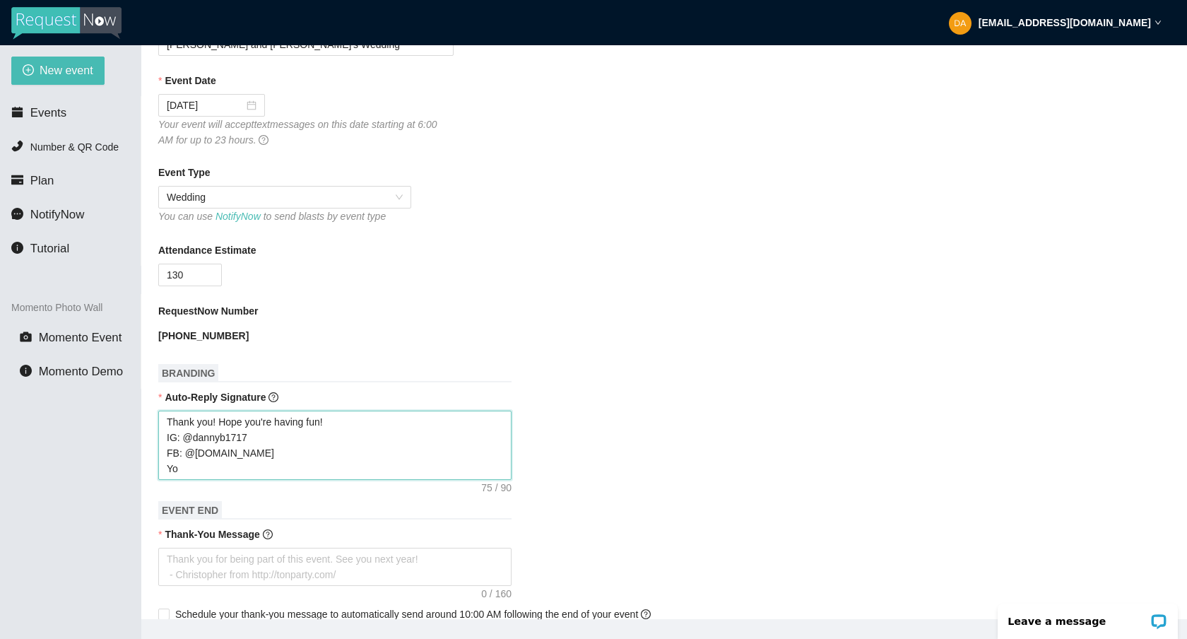
type textarea "Thank you! Hope you're having fun! IG: @dannyb1717 FB: @[DOMAIN_NAME] You"
type textarea "Thank you! Hope you're having fun! IG: @dannyb1717 FB: @[DOMAIN_NAME] YouT"
type textarea "Thank you! Hope you're having fun! IG: @dannyb1717 FB: @[DOMAIN_NAME] YouTu"
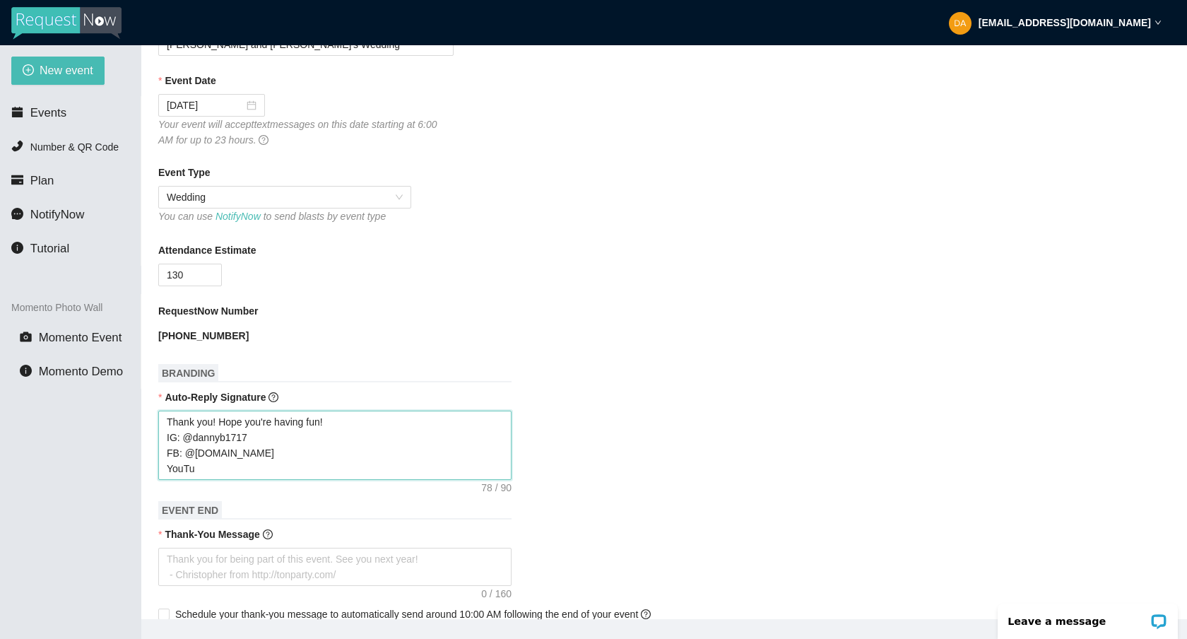
type textarea "Thank you! Hope you're having fun! IG: @dannyb1717 FB: @[DOMAIN_NAME] YouTub"
type textarea "Thank you! Hope you're having fun! IG: @dannyb1717 FB: @[DOMAIN_NAME] YouTube"
type textarea "Thank you! Hope you're having fun! IG: @dannyb1717 FB: @[DOMAIN_NAME] YouTube:"
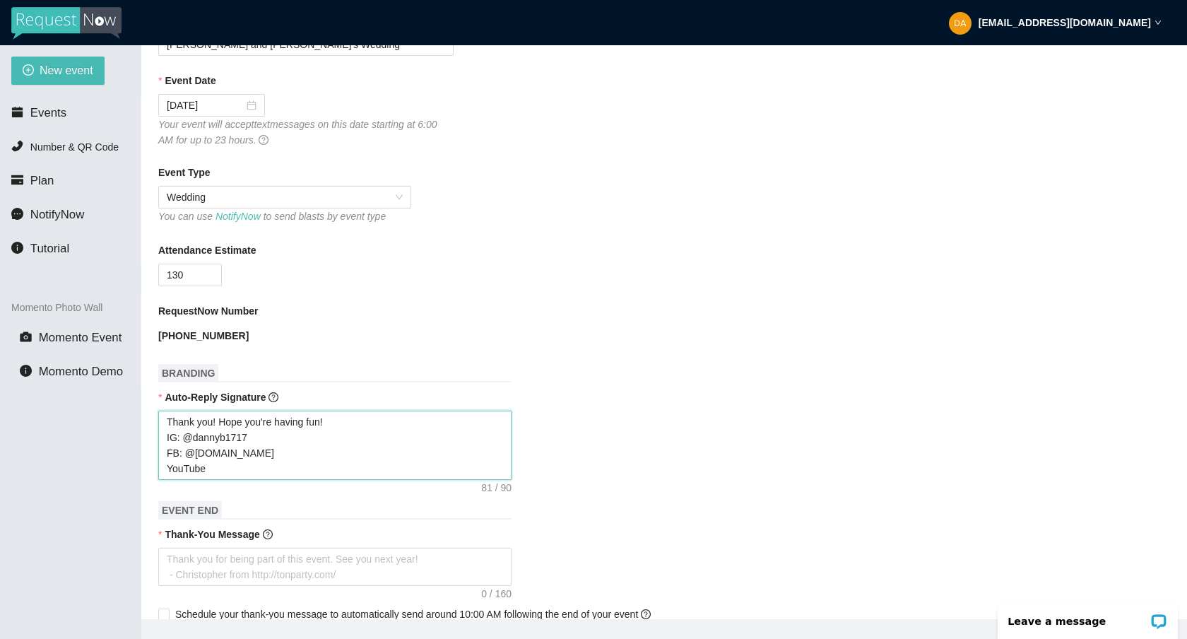
type textarea "Thank you! Hope you're having fun! IG: @dannyb1717 FB: @[DOMAIN_NAME] YouTube:"
type textarea "Thank you! Hope you're having fun! IG: @dannyb1717 FB: @[DOMAIN_NAME] YouTube: @"
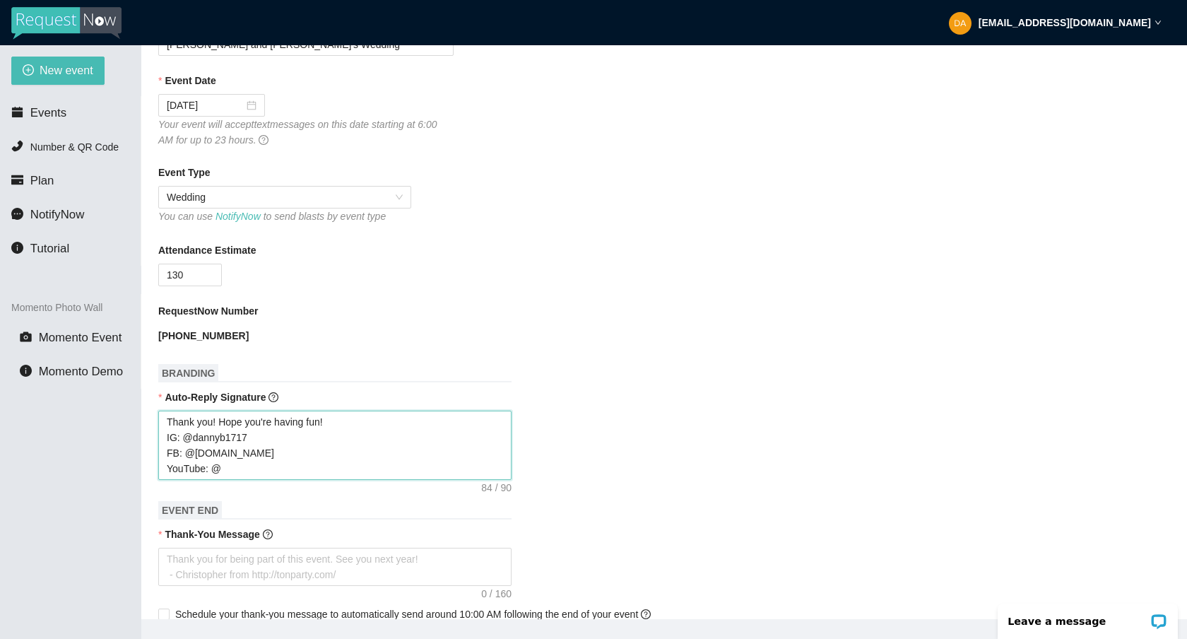
type textarea "Thank you! Hope you're having fun! IG: @dannyb1717 FB: @[DOMAIN_NAME] YouTube: …"
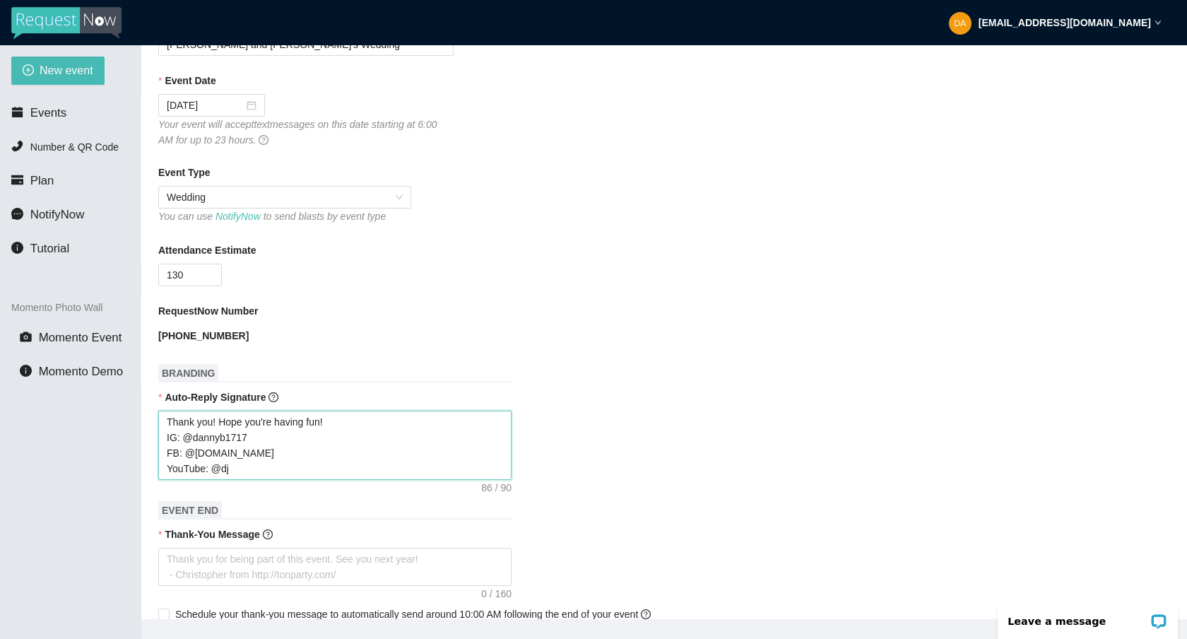
type textarea "Thank you! Hope you're having fun! IG: @dannyb1717 FB: @[DOMAIN_NAME] YouTube: …"
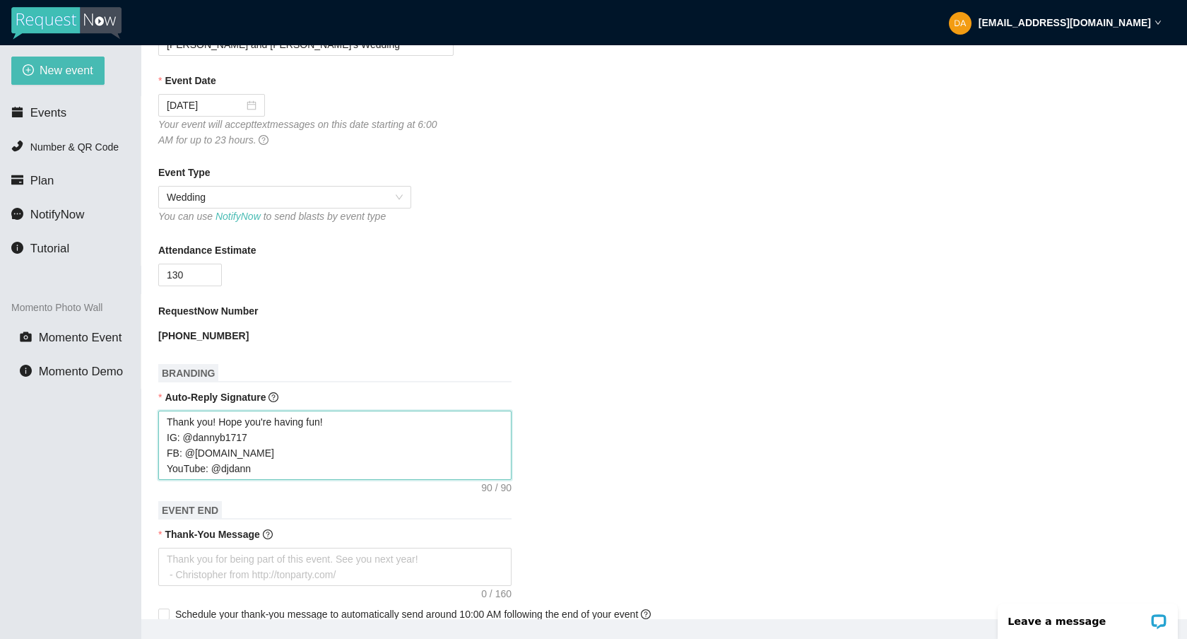
type textarea "Thank you! Hope you're having fun! IG: @dannyb1717 FB: @[DOMAIN_NAME] YouTube: …"
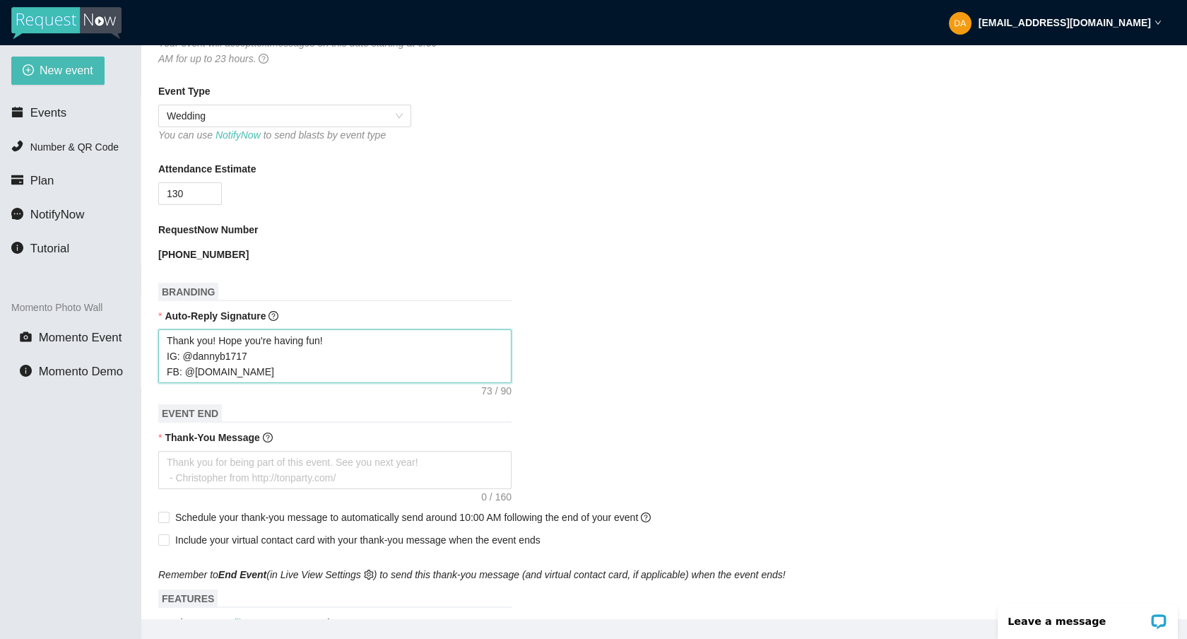
scroll to position [273, 0]
click at [242, 471] on textarea "Thank-You Message" at bounding box center [334, 468] width 353 height 38
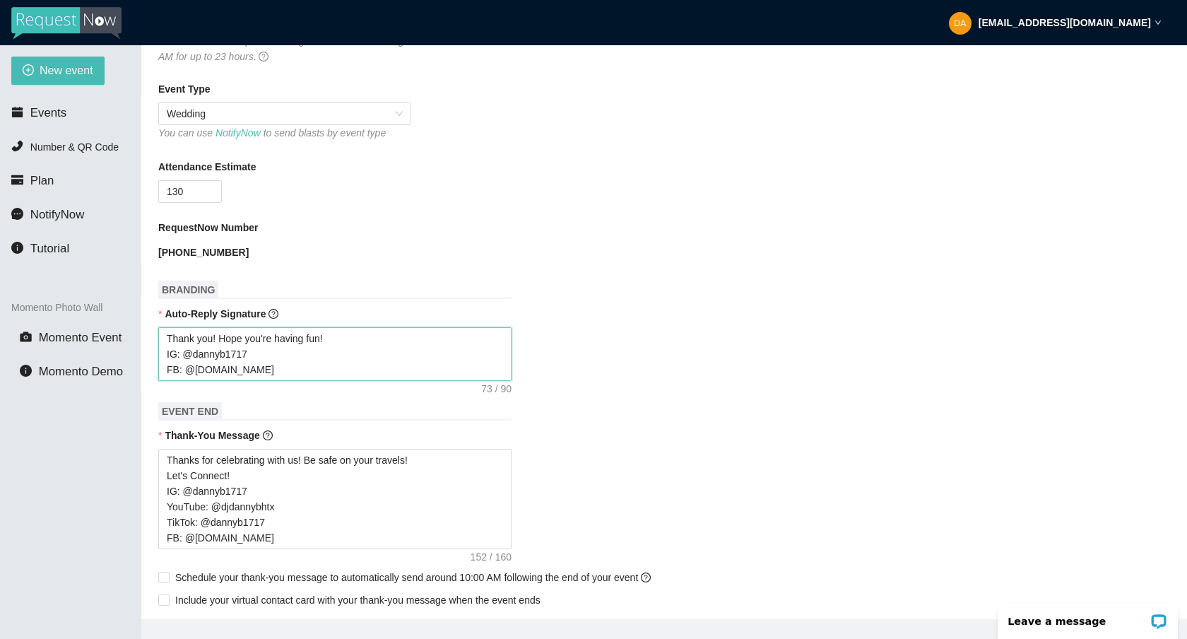
click at [324, 368] on textarea "Thank you! Hope you're having fun! IG: @dannyb1717 FB: @[DOMAIN_NAME]" at bounding box center [334, 354] width 353 height 54
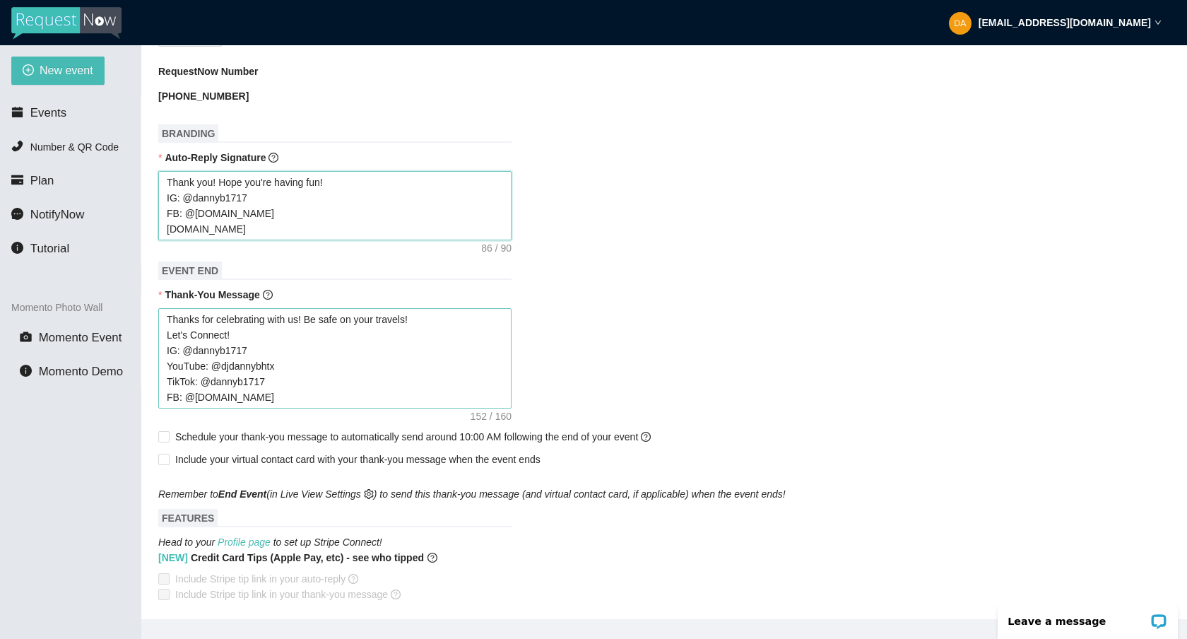
scroll to position [449, 0]
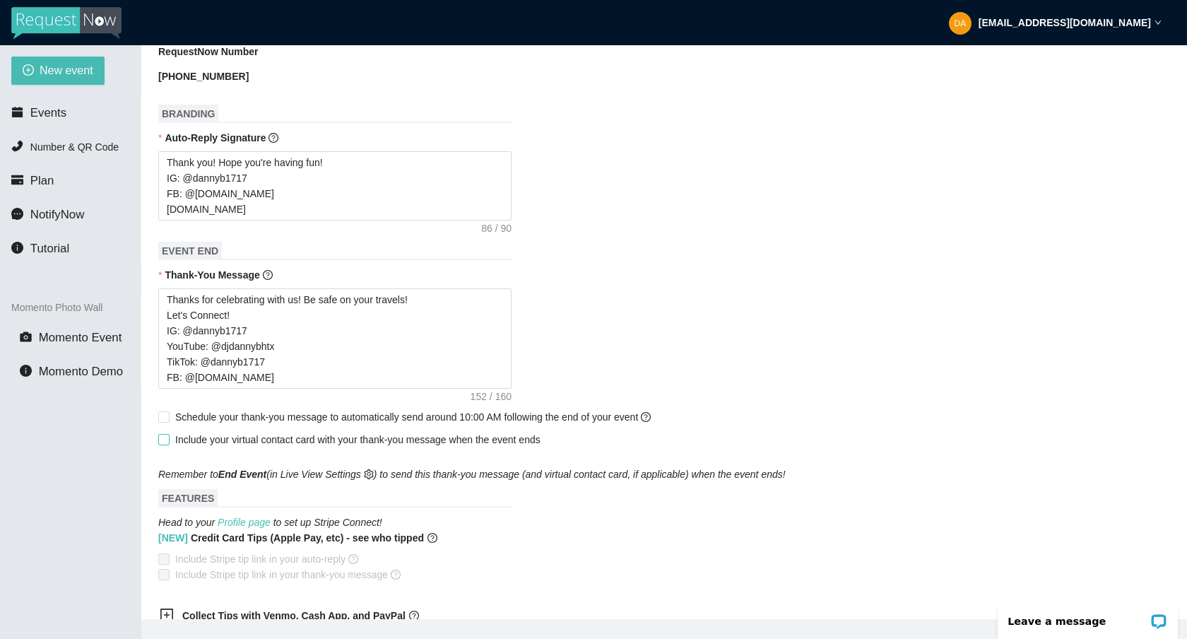
click at [162, 441] on input "Include your virtual contact card with your thank-you message when the event en…" at bounding box center [163, 439] width 10 height 10
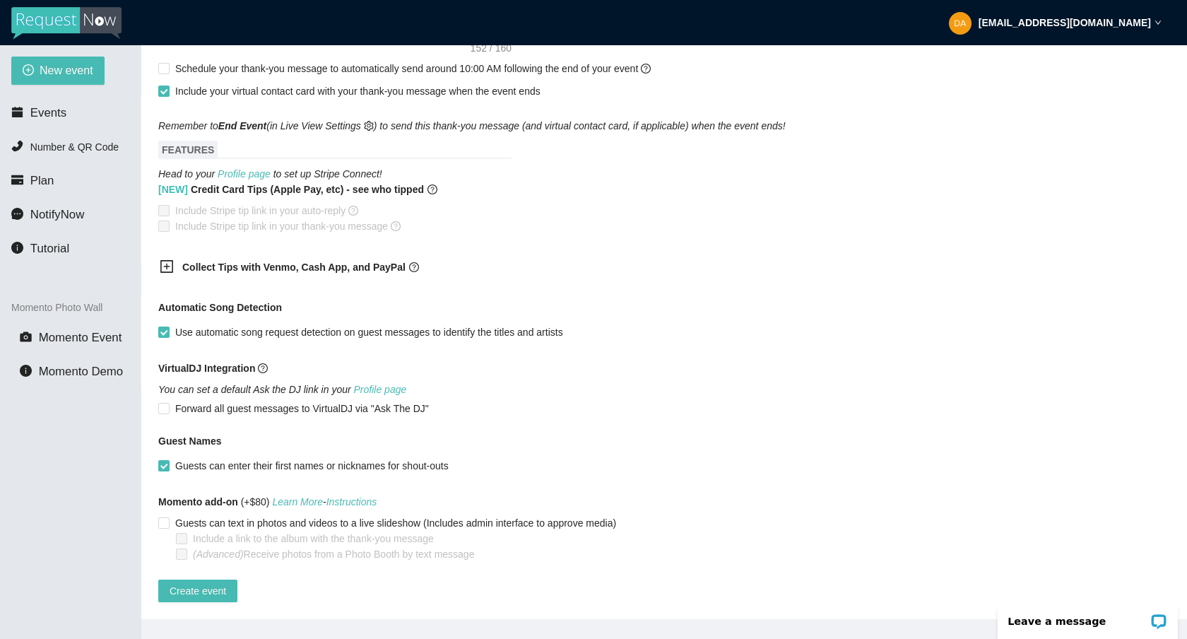
scroll to position [817, 0]
click at [205, 583] on span "Create event" at bounding box center [198, 591] width 57 height 16
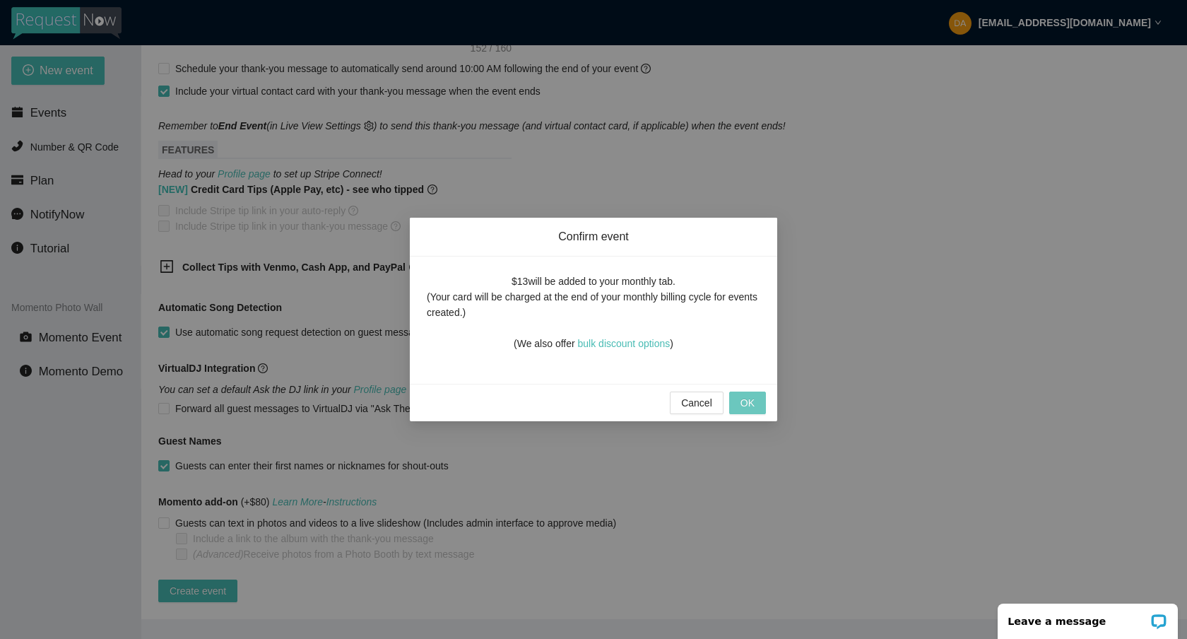
click at [749, 399] on span "OK" at bounding box center [747, 403] width 14 height 16
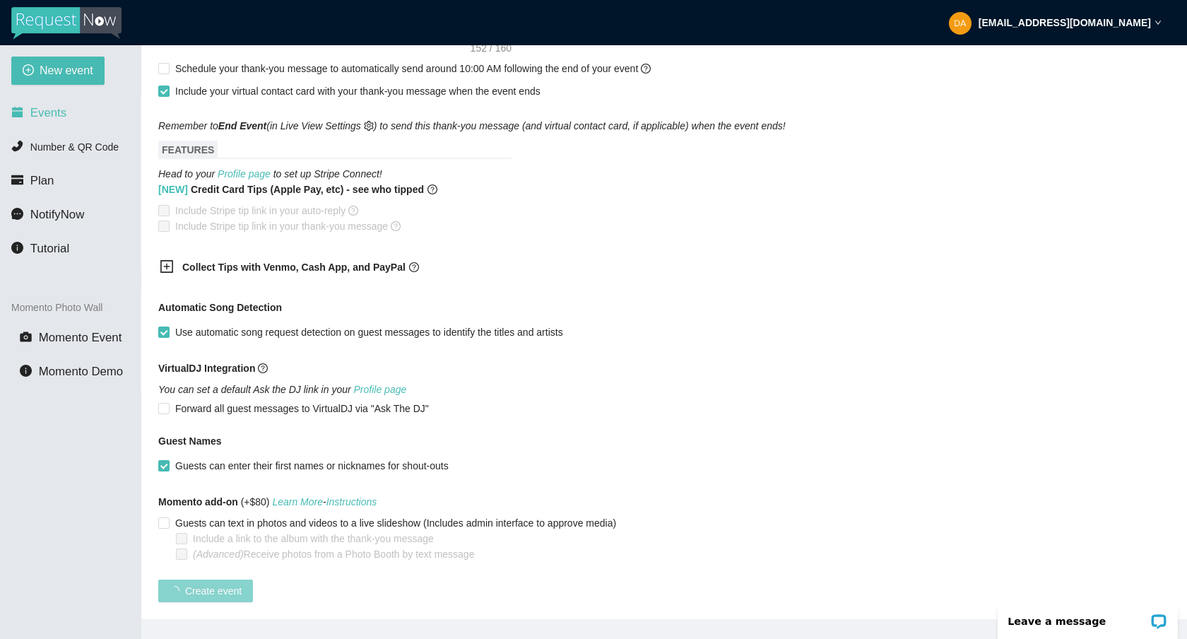
scroll to position [154, 0]
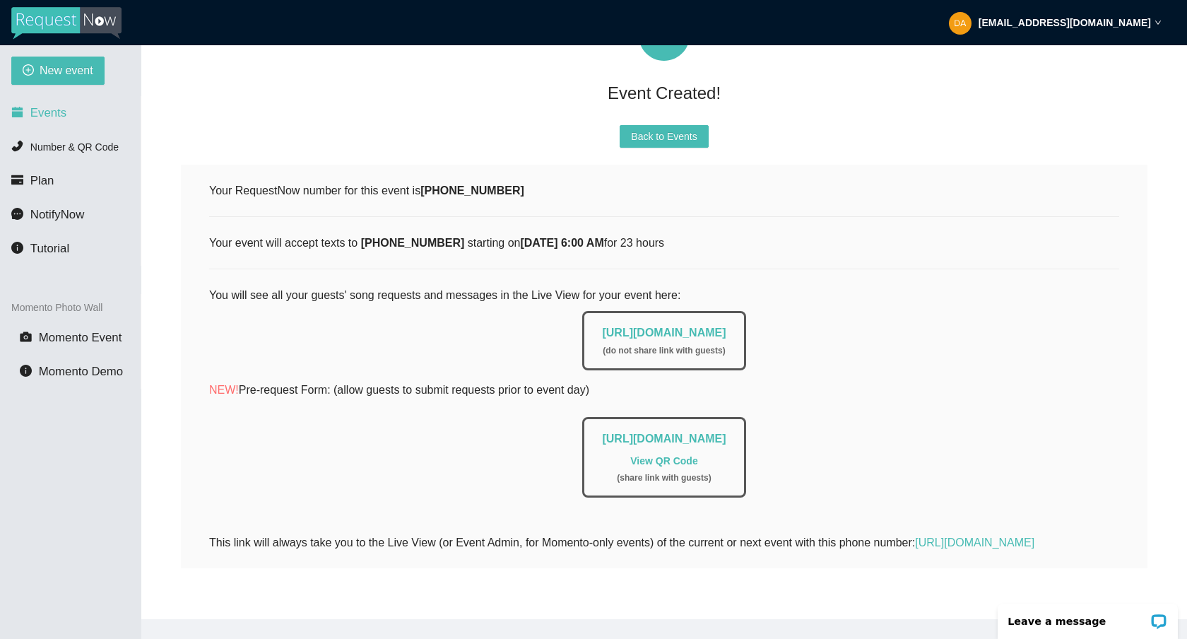
click at [47, 111] on span "Events" at bounding box center [48, 112] width 36 height 13
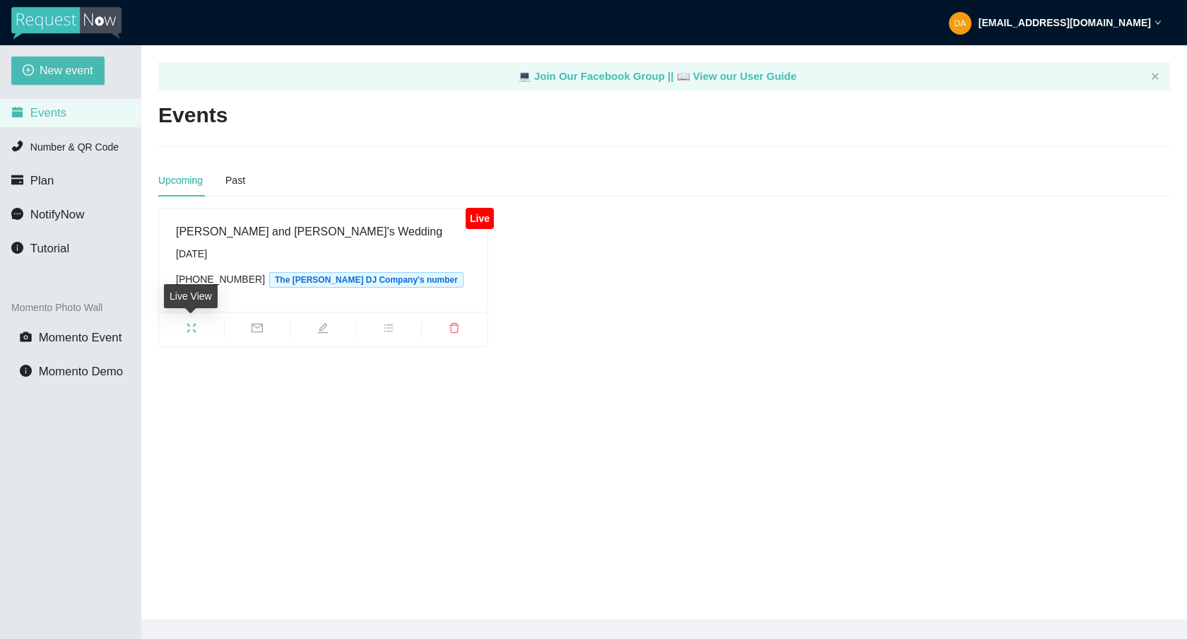
click at [194, 332] on icon "fullscreen" at bounding box center [191, 327] width 11 height 11
